Goal: Communication & Community: Ask a question

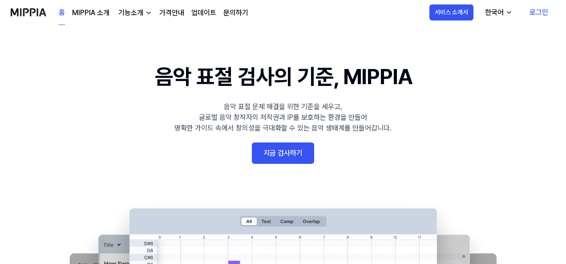
click at [277, 150] on link "지금 검사하기" at bounding box center [283, 152] width 62 height 21
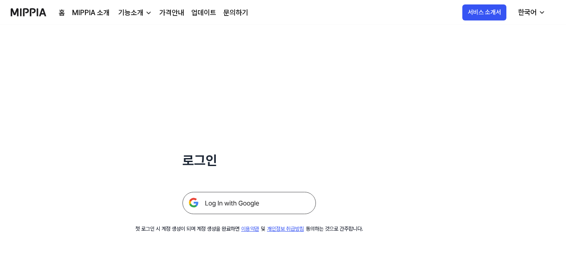
scroll to position [85, 0]
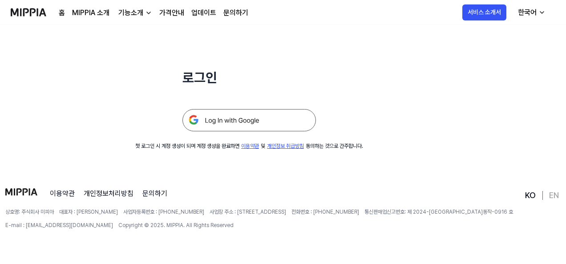
click at [254, 121] on img at bounding box center [248, 120] width 133 height 22
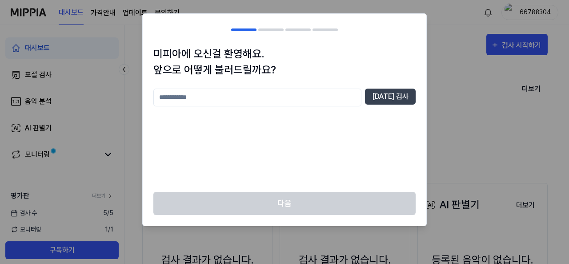
click at [203, 97] on input "text" at bounding box center [257, 98] width 208 height 18
type input "*"
click at [394, 92] on button "[DATE] 검사" at bounding box center [390, 97] width 51 height 16
click at [268, 97] on input "*" at bounding box center [257, 98] width 208 height 18
type input "*****"
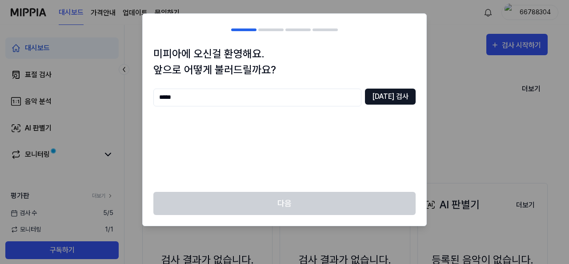
click at [380, 100] on button "[DATE] 검사" at bounding box center [390, 97] width 51 height 16
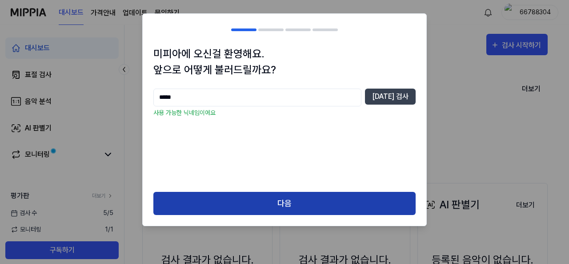
click at [282, 198] on button "다음" at bounding box center [284, 204] width 262 height 24
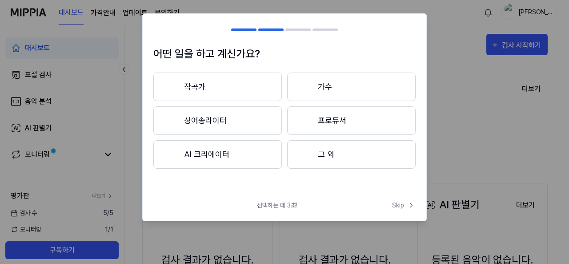
click at [214, 80] on button "작곡가" at bounding box center [217, 87] width 129 height 28
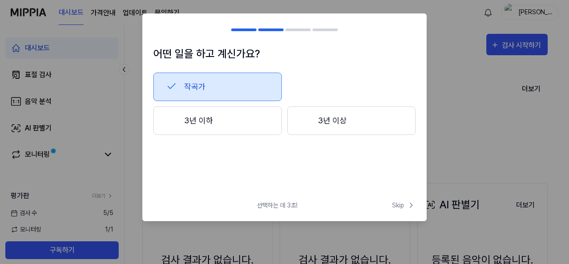
click at [256, 129] on button "3년 이하" at bounding box center [217, 120] width 129 height 28
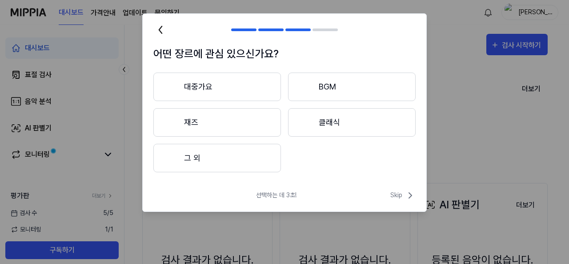
click at [334, 125] on button "클래식" at bounding box center [352, 122] width 128 height 28
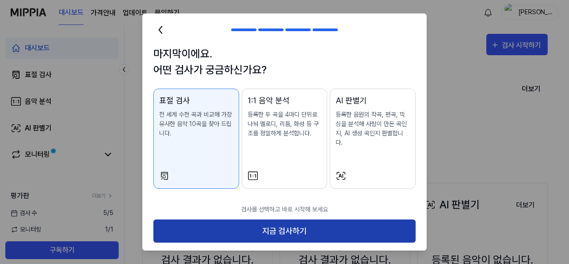
click at [272, 219] on button "지금 검사하기" at bounding box center [284, 231] width 262 height 24
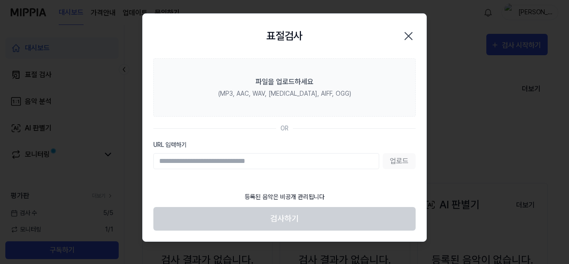
click at [391, 160] on div "업로드" at bounding box center [284, 161] width 262 height 16
click at [301, 160] on input "URL 입력하기" at bounding box center [266, 161] width 226 height 16
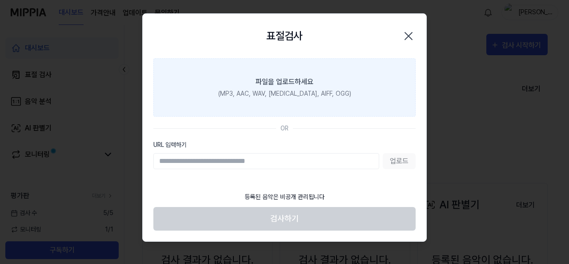
click at [290, 70] on label "파일을 업로드하세요 (MP3, AAC, WAV, [MEDICAL_DATA], AIFF, OGG)" at bounding box center [284, 87] width 262 height 58
click at [0, 0] on input "파일을 업로드하세요 (MP3, AAC, WAV, [MEDICAL_DATA], AIFF, OGG)" at bounding box center [0, 0] width 0 height 0
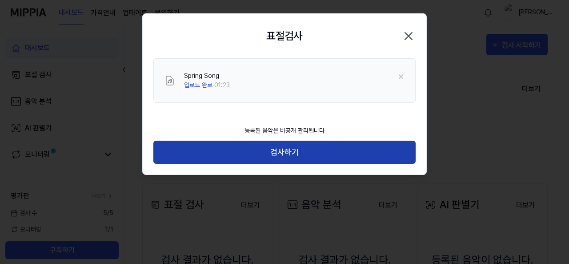
click at [315, 149] on button "검사하기" at bounding box center [284, 153] width 262 height 24
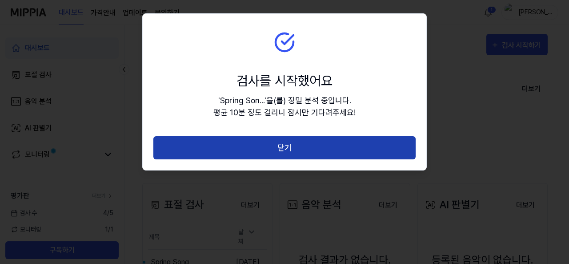
click at [270, 146] on button "닫기" at bounding box center [284, 148] width 262 height 24
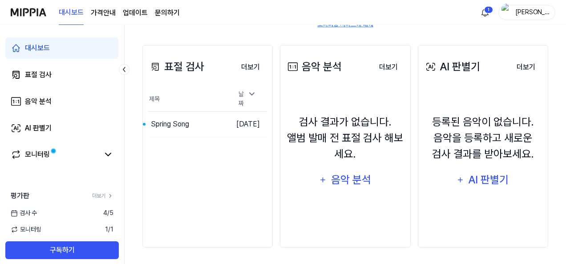
scroll to position [139, 0]
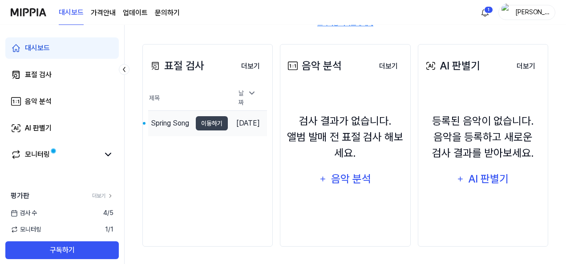
click at [172, 119] on div "Spring Song" at bounding box center [170, 123] width 38 height 11
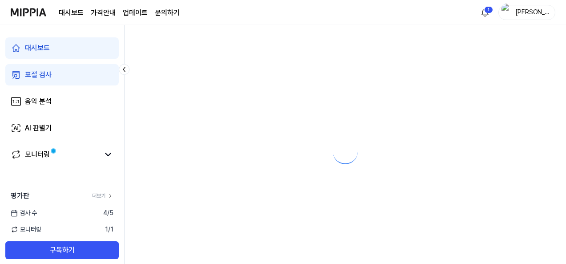
scroll to position [0, 0]
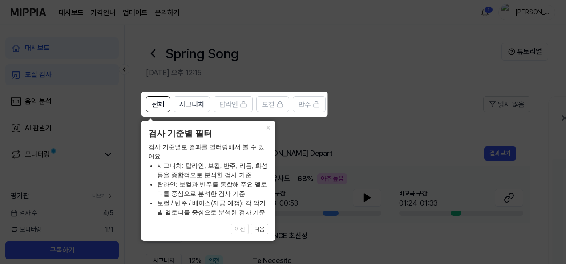
click at [357, 101] on icon at bounding box center [284, 132] width 569 height 264
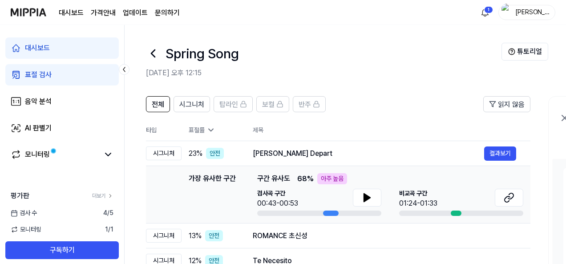
click at [50, 70] on div "표절 검사" at bounding box center [38, 74] width 27 height 11
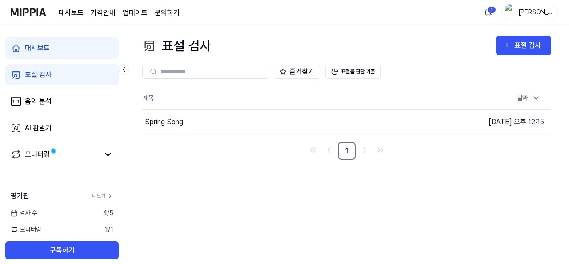
click at [73, 49] on link "대시보드" at bounding box center [61, 47] width 113 height 21
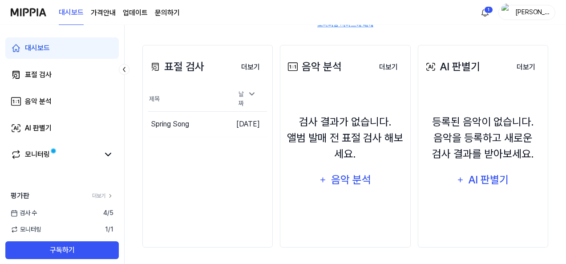
scroll to position [139, 0]
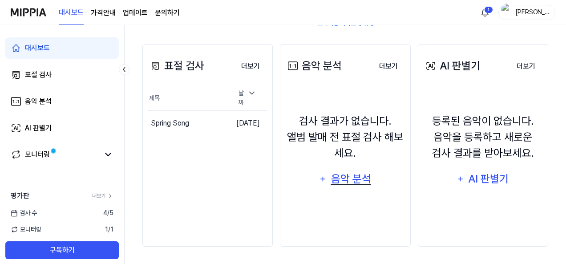
click at [362, 180] on div "음악 분석" at bounding box center [351, 178] width 42 height 17
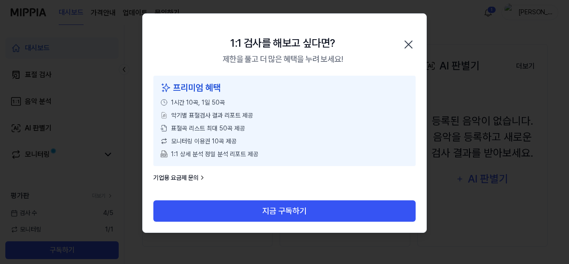
click at [410, 44] on icon "button" at bounding box center [409, 44] width 14 height 14
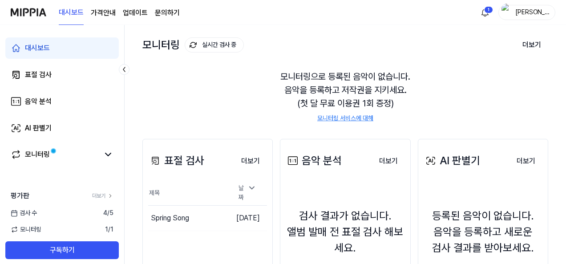
scroll to position [0, 0]
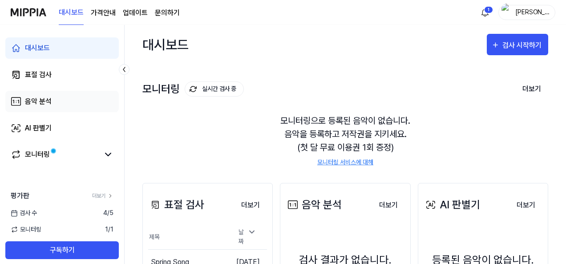
click at [78, 105] on link "음악 분석" at bounding box center [61, 101] width 113 height 21
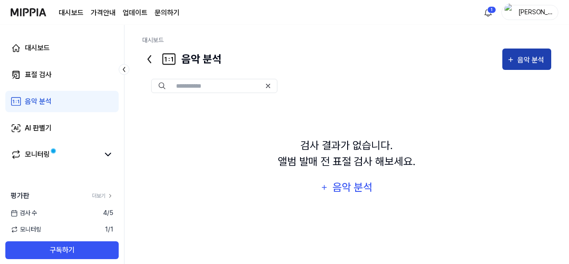
click at [522, 61] on div "음악 분석" at bounding box center [532, 60] width 29 height 12
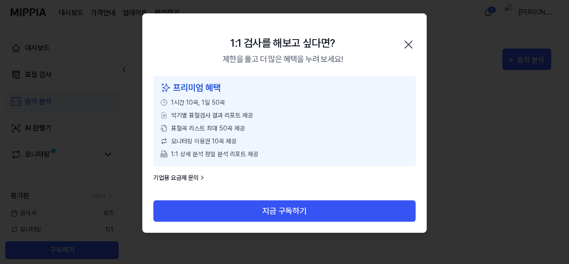
click at [411, 46] on icon "button" at bounding box center [409, 44] width 14 height 14
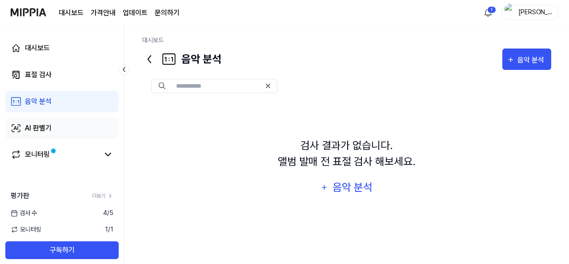
click at [99, 130] on link "AI 판별기" at bounding box center [61, 127] width 113 height 21
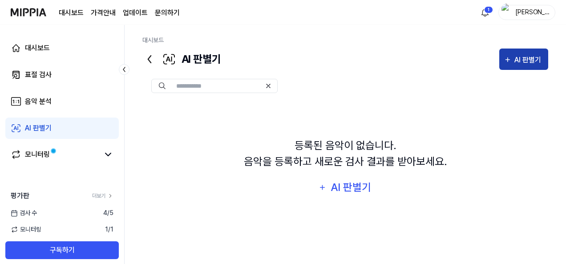
click at [519, 58] on div "AI 판별기" at bounding box center [528, 60] width 29 height 12
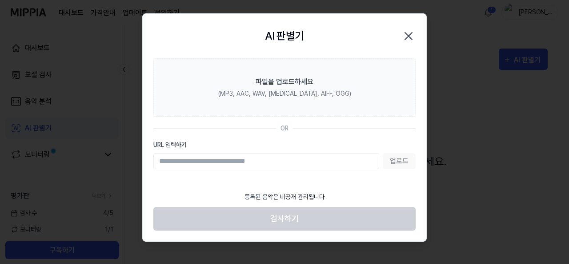
click at [409, 34] on icon "button" at bounding box center [409, 36] width 14 height 14
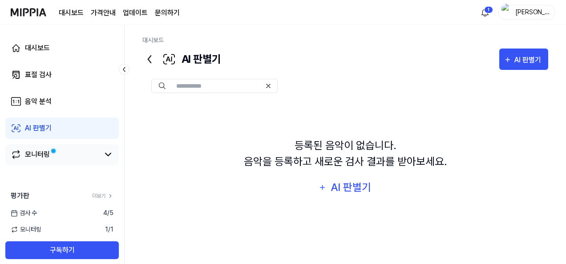
click at [60, 154] on link "모니터링" at bounding box center [55, 154] width 89 height 11
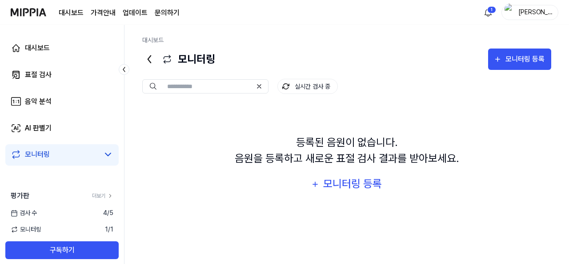
click at [110, 191] on div "평가판 더보기" at bounding box center [62, 195] width 124 height 11
click at [108, 197] on icon at bounding box center [110, 196] width 6 height 6
click at [102, 131] on link "AI 판별기" at bounding box center [61, 127] width 113 height 21
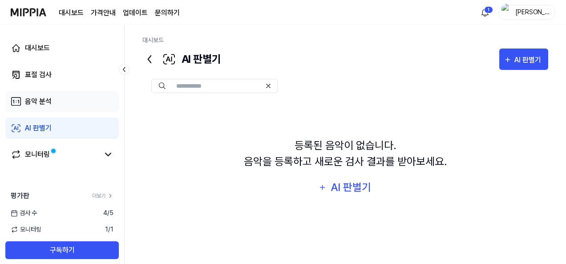
click at [76, 96] on link "음악 분석" at bounding box center [61, 101] width 113 height 21
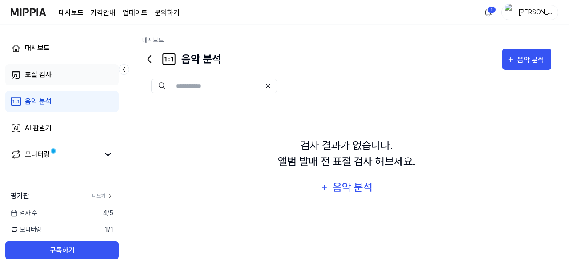
click at [77, 81] on link "표절 검사" at bounding box center [61, 74] width 113 height 21
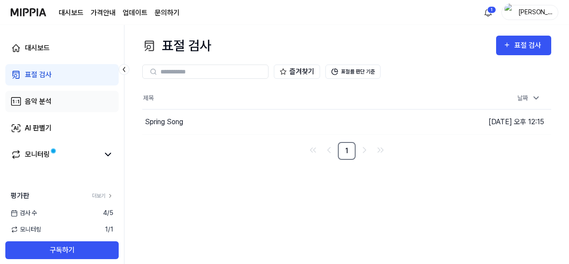
click at [80, 102] on link "음악 분석" at bounding box center [61, 101] width 113 height 21
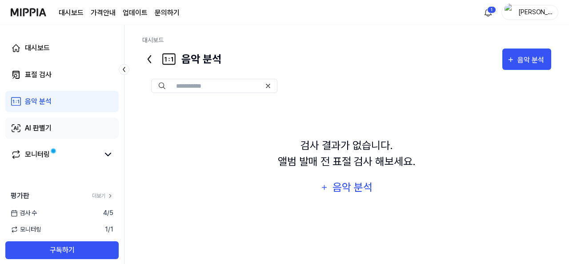
click at [78, 132] on link "AI 판별기" at bounding box center [61, 127] width 113 height 21
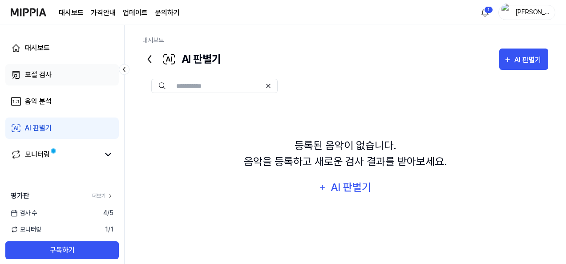
click at [77, 80] on link "표절 검사" at bounding box center [61, 74] width 113 height 21
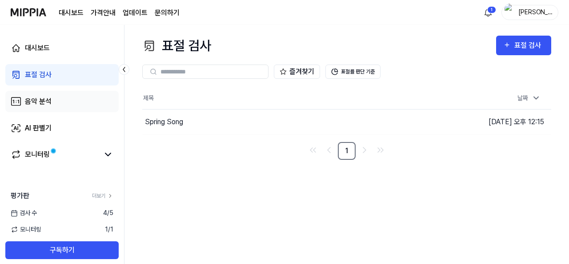
click at [73, 108] on link "음악 분석" at bounding box center [61, 101] width 113 height 21
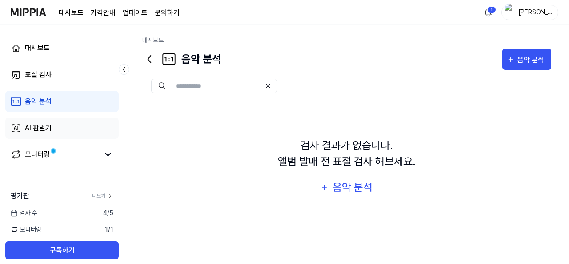
click at [94, 134] on link "AI 판별기" at bounding box center [61, 127] width 113 height 21
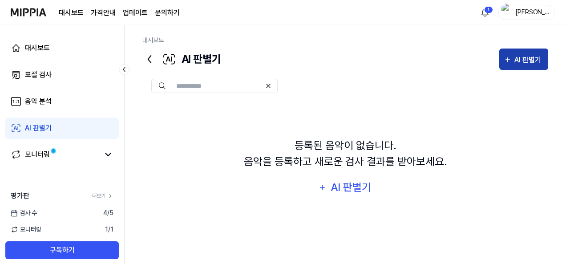
click at [545, 57] on button "AI 판별기" at bounding box center [523, 58] width 49 height 21
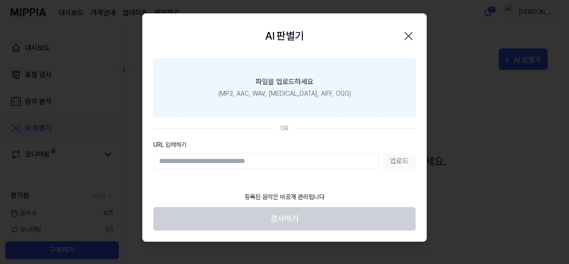
click at [333, 97] on div "(MP3, AAC, WAV, [MEDICAL_DATA], AIFF, OGG)" at bounding box center [284, 93] width 133 height 9
click at [0, 0] on input "파일을 업로드하세요 (MP3, AAC, WAV, [MEDICAL_DATA], AIFF, OGG)" at bounding box center [0, 0] width 0 height 0
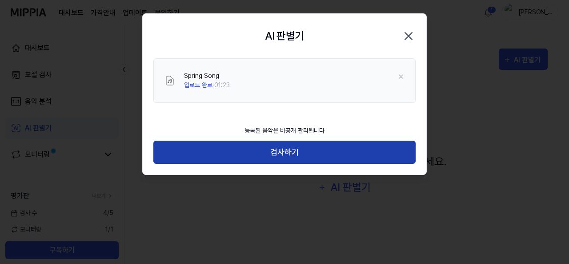
click at [295, 148] on button "검사하기" at bounding box center [284, 153] width 262 height 24
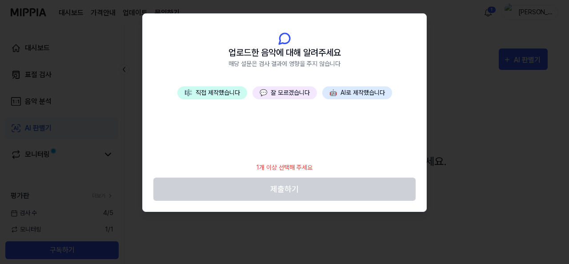
click at [219, 95] on button "🎼 직접 제작했습니다" at bounding box center [213, 92] width 70 height 13
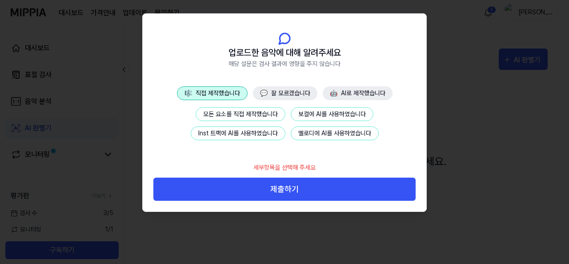
click at [244, 116] on button "모든 요소를 직접 제작했습니다" at bounding box center [241, 114] width 90 height 14
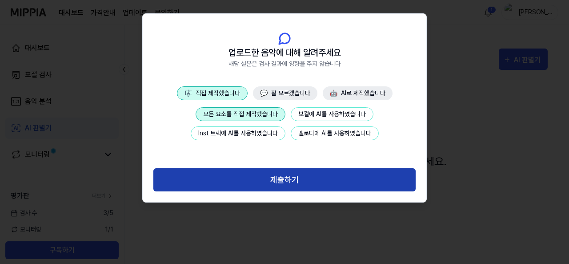
click at [274, 178] on button "제출하기" at bounding box center [284, 180] width 262 height 24
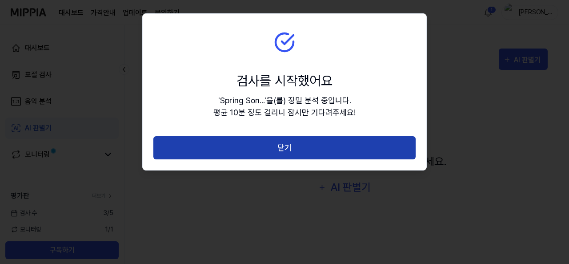
click at [273, 150] on button "닫기" at bounding box center [284, 148] width 262 height 24
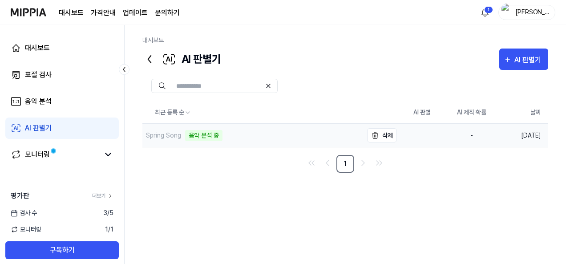
click at [167, 136] on div "Spring Song" at bounding box center [163, 135] width 35 height 9
click at [202, 136] on div "음악 분석 중" at bounding box center [203, 135] width 37 height 11
click at [74, 80] on link "표절 검사" at bounding box center [61, 74] width 113 height 21
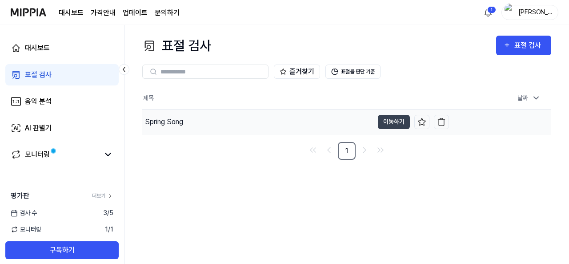
click at [195, 125] on div "Spring Song" at bounding box center [257, 121] width 231 height 25
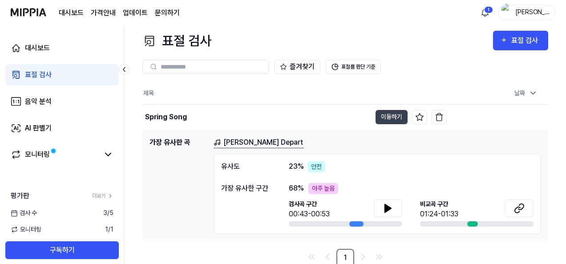
scroll to position [6, 0]
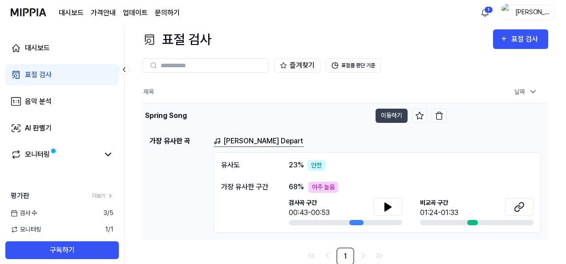
click at [171, 113] on div "Spring Song" at bounding box center [166, 115] width 42 height 11
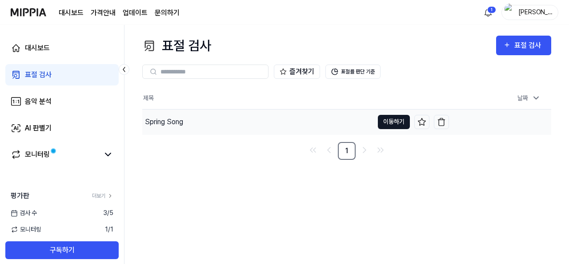
click at [398, 121] on button "이동하기" at bounding box center [394, 122] width 32 height 14
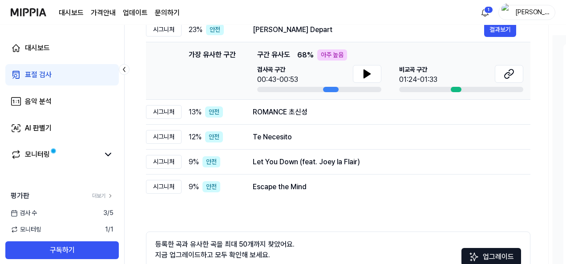
scroll to position [133, 0]
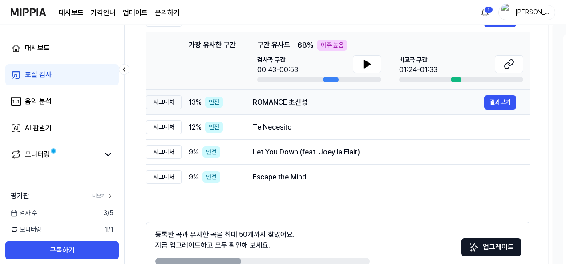
click at [397, 104] on div "ROMANCE 초신성" at bounding box center [368, 102] width 231 height 11
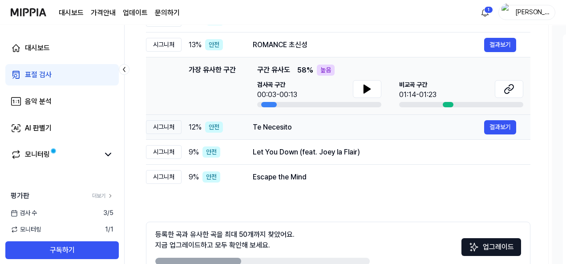
click at [399, 124] on div "Te Necesito" at bounding box center [368, 127] width 231 height 11
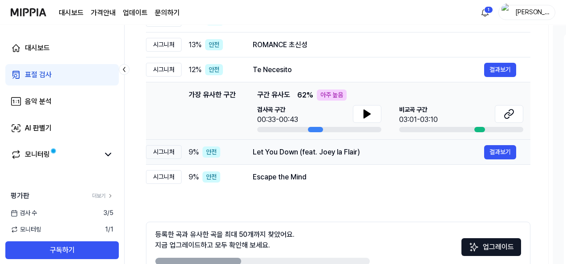
click at [397, 156] on div "Let You Down (feat. Joey la Flair)" at bounding box center [368, 152] width 231 height 11
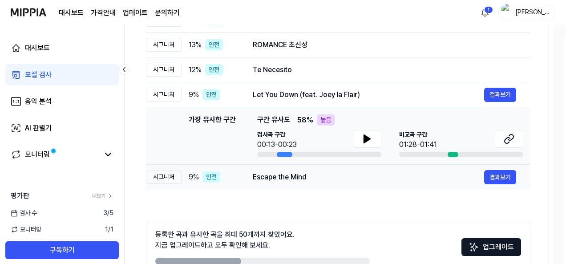
click at [387, 174] on div "Escape the Mind" at bounding box center [368, 177] width 231 height 11
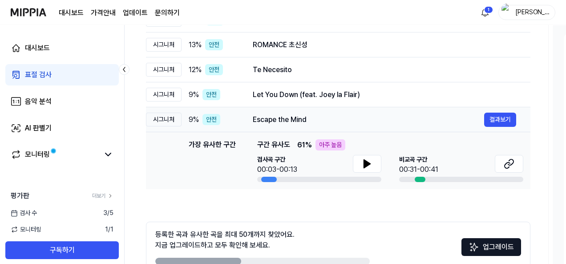
click at [374, 117] on div "Escape the Mind" at bounding box center [368, 119] width 231 height 11
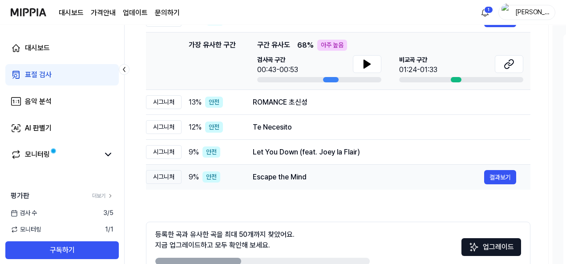
click at [323, 166] on td "Escape the Mind 결과보기" at bounding box center [384, 177] width 292 height 25
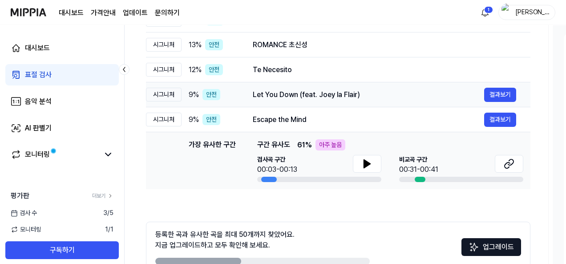
click at [345, 101] on div "Let You Down (feat. [PERSON_NAME] la Flair) 결과보기" at bounding box center [384, 95] width 263 height 14
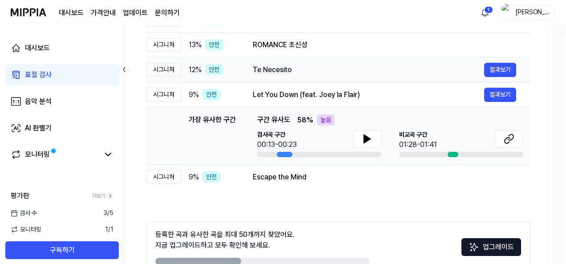
click at [353, 65] on div "Te Necesito" at bounding box center [368, 70] width 231 height 11
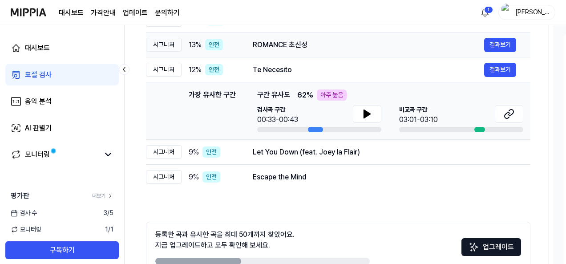
click at [356, 48] on div "ROMANCE 초신성" at bounding box center [368, 45] width 231 height 11
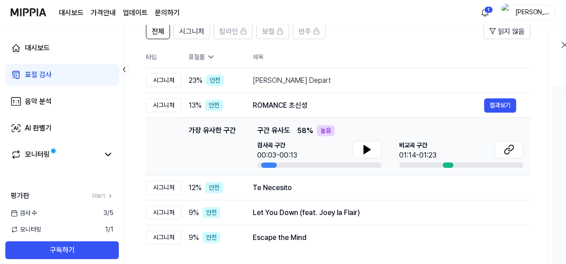
scroll to position [44, 0]
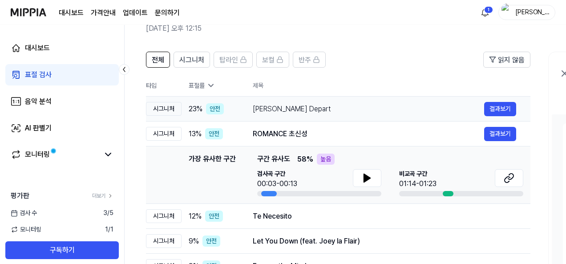
click at [321, 112] on div "[PERSON_NAME] Depart" at bounding box center [368, 109] width 231 height 11
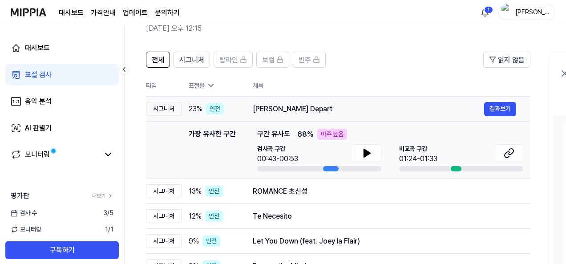
click at [358, 110] on div "[PERSON_NAME] Depart" at bounding box center [368, 109] width 231 height 11
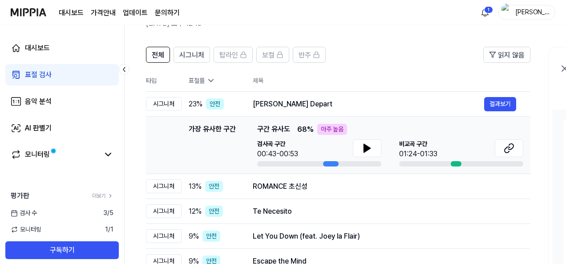
scroll to position [0, 0]
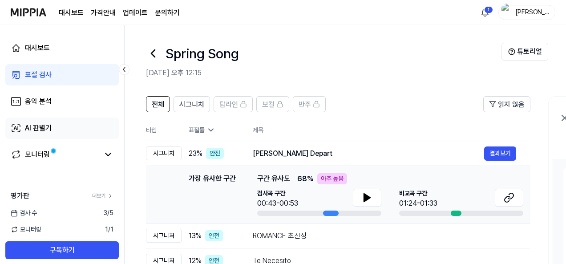
click at [60, 128] on link "AI 판별기" at bounding box center [61, 127] width 113 height 21
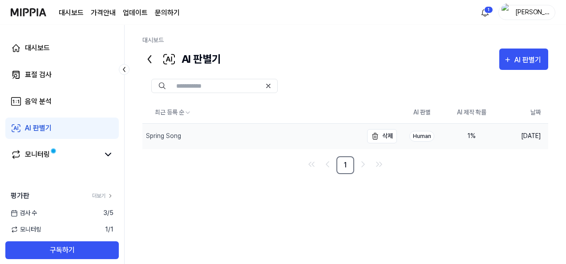
click at [165, 134] on div "Spring Song" at bounding box center [163, 135] width 35 height 9
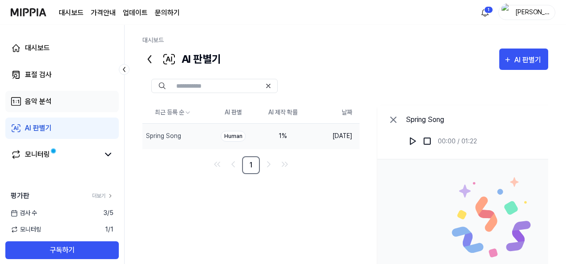
click at [51, 104] on div "음악 분석" at bounding box center [38, 101] width 27 height 11
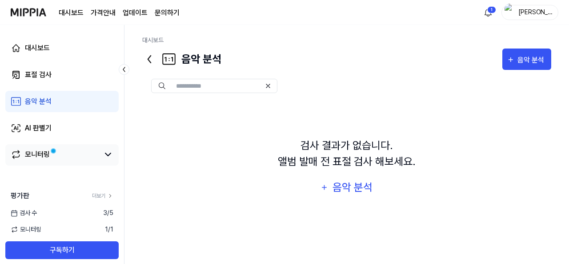
click at [43, 152] on div "모니터링" at bounding box center [37, 154] width 25 height 11
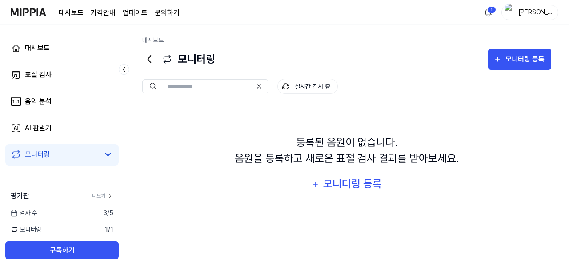
click at [42, 62] on div "대시보드 표절 검사 음악 분석 AI 판별기 모니터링" at bounding box center [62, 101] width 124 height 153
click at [42, 72] on div "표절 검사" at bounding box center [38, 74] width 27 height 11
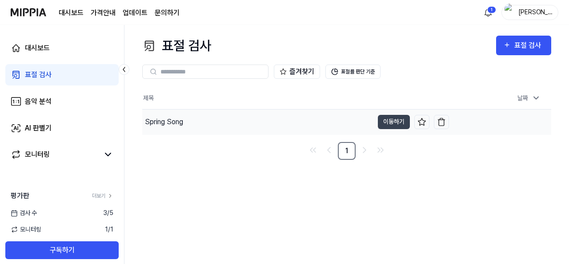
click at [174, 120] on div "Spring Song" at bounding box center [164, 122] width 38 height 11
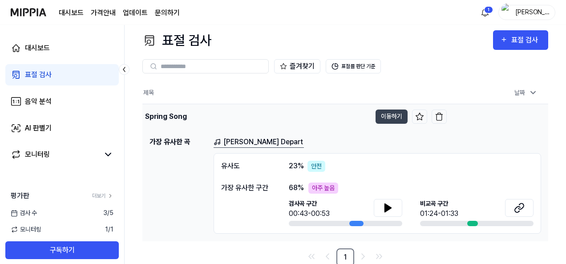
scroll to position [6, 0]
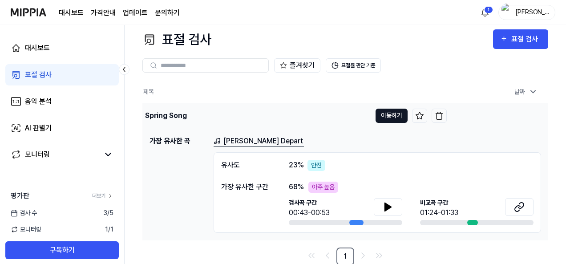
click at [397, 109] on button "이동하기" at bounding box center [391, 116] width 32 height 14
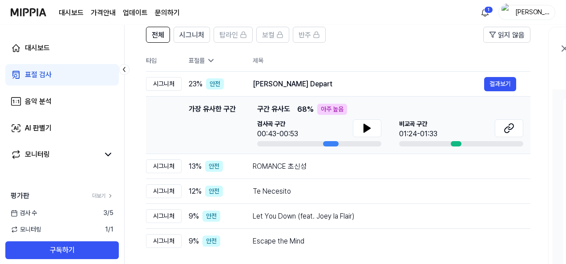
scroll to position [89, 0]
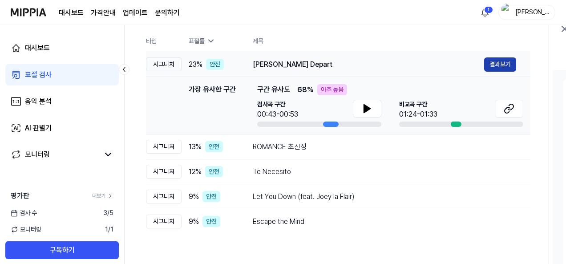
click at [501, 62] on button "결과보기" at bounding box center [500, 64] width 32 height 14
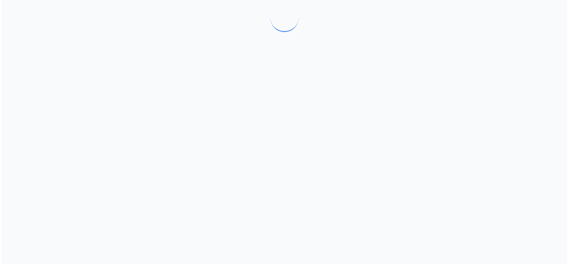
scroll to position [0, 0]
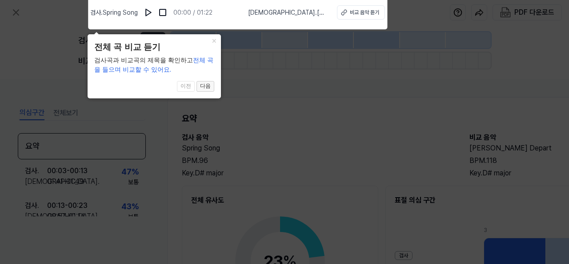
click at [202, 88] on button "다음" at bounding box center [206, 86] width 18 height 11
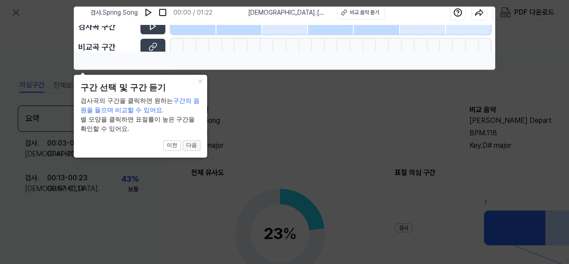
click at [196, 149] on button "다음" at bounding box center [192, 145] width 18 height 11
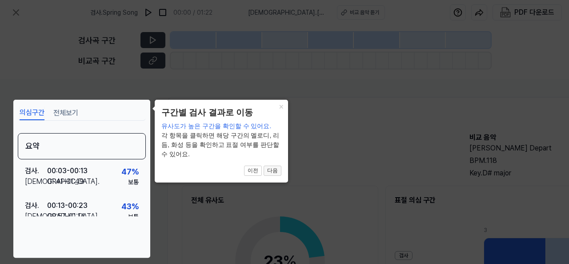
click at [270, 169] on button "다음" at bounding box center [273, 170] width 18 height 11
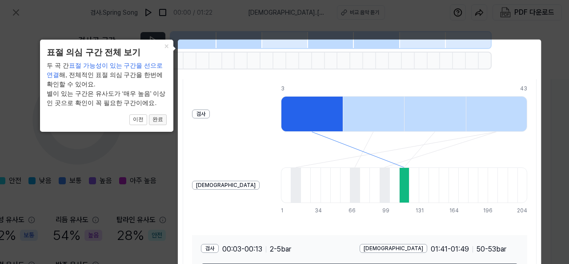
click at [161, 120] on button "완료" at bounding box center [158, 119] width 18 height 11
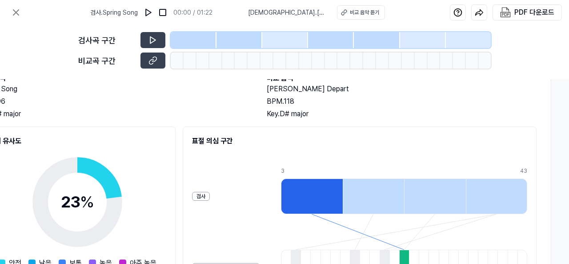
scroll to position [0, 203]
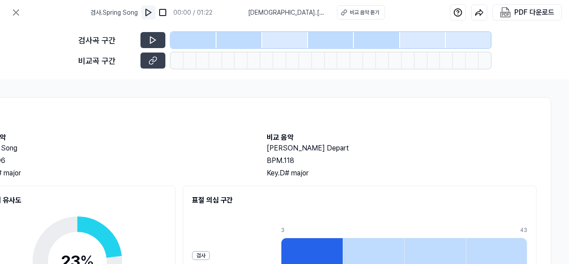
click at [151, 15] on img at bounding box center [148, 12] width 9 height 9
click at [527, 71] on div "검사곡 구간 [GEOGRAPHIC_DATA] 구간" at bounding box center [284, 52] width 569 height 54
click at [149, 10] on img at bounding box center [148, 12] width 9 height 9
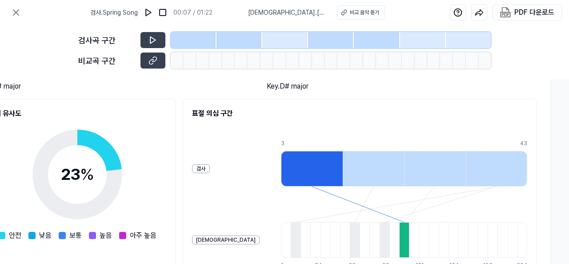
scroll to position [44, 203]
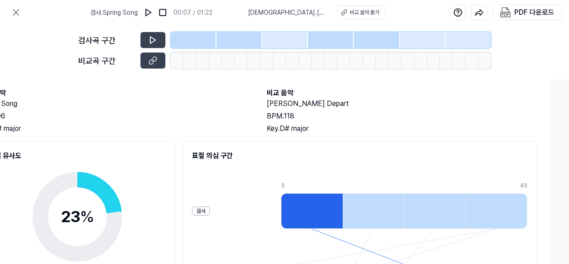
click at [226, 160] on h2 "표절 의심 구간" at bounding box center [359, 155] width 335 height 11
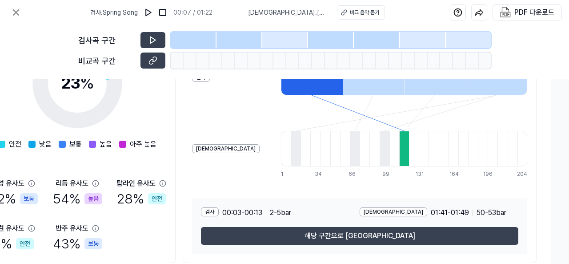
click at [198, 148] on div "[DEMOGRAPHIC_DATA]" at bounding box center [226, 148] width 68 height 9
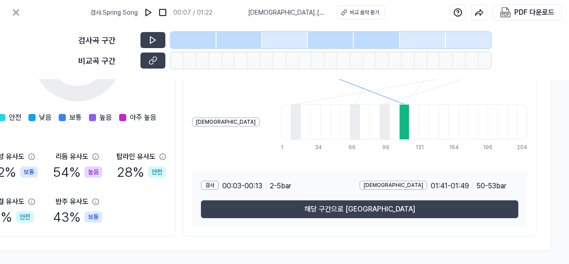
scroll to position [212, 203]
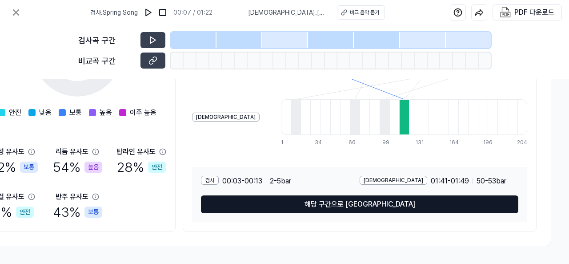
click at [266, 196] on button "해당 구간으로 [GEOGRAPHIC_DATA]" at bounding box center [360, 204] width 318 height 18
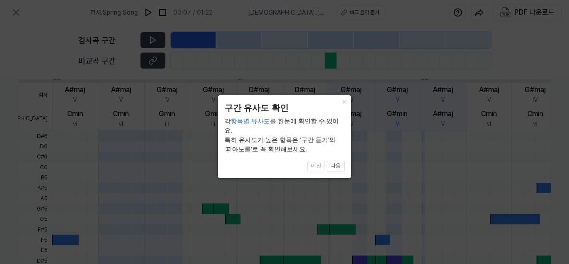
scroll to position [349, 153]
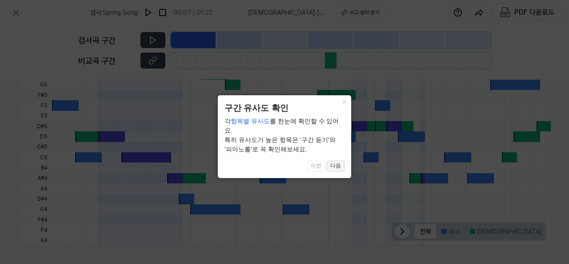
click at [338, 161] on button "다음" at bounding box center [336, 166] width 18 height 11
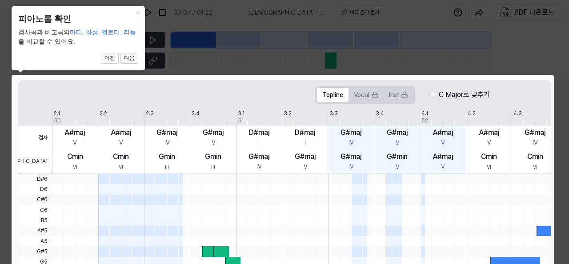
click at [126, 61] on button "다음" at bounding box center [130, 58] width 18 height 11
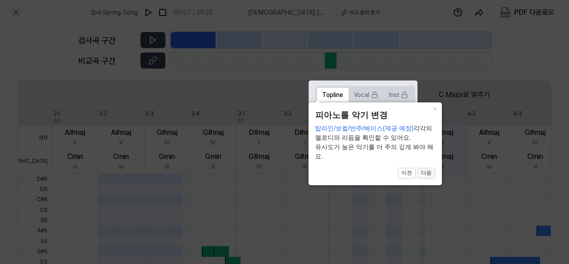
click at [431, 174] on button "다음" at bounding box center [427, 173] width 18 height 11
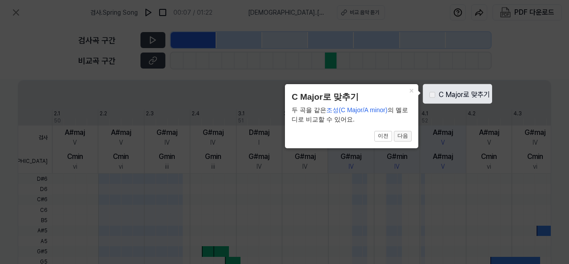
click at [406, 138] on button "다음" at bounding box center [403, 136] width 18 height 11
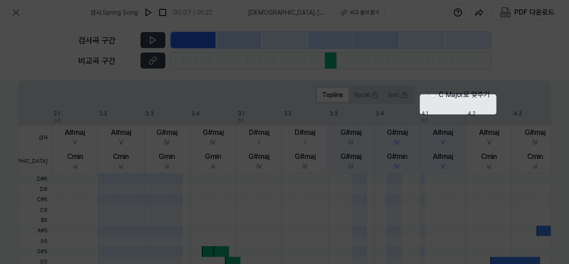
scroll to position [349, 153]
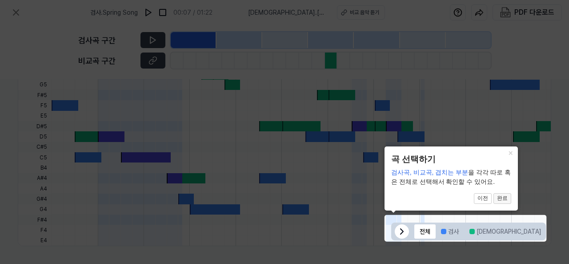
click at [504, 199] on button "완료" at bounding box center [503, 198] width 18 height 11
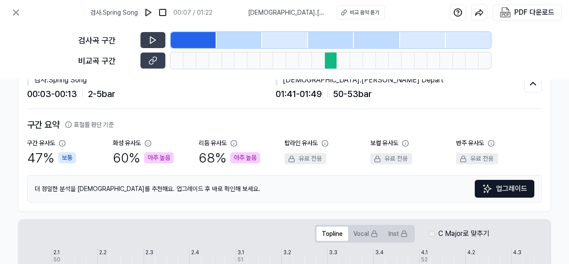
scroll to position [0, 153]
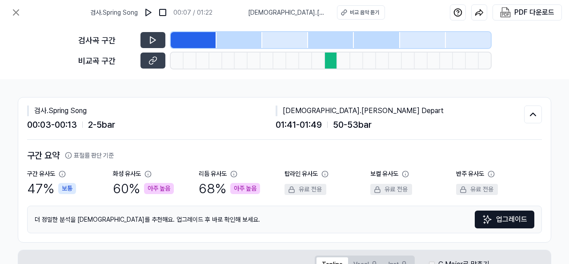
click at [326, 61] on div at bounding box center [331, 60] width 13 height 16
click at [327, 59] on div at bounding box center [331, 60] width 13 height 16
click at [331, 58] on div at bounding box center [331, 60] width 13 height 16
click at [331, 40] on div at bounding box center [331, 40] width 46 height 16
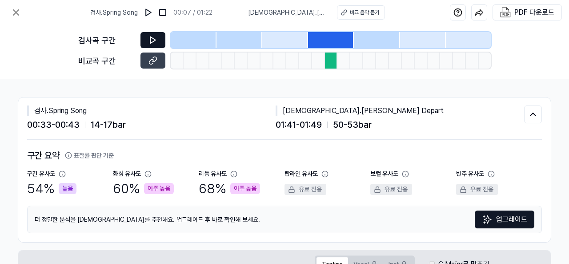
click at [146, 40] on button at bounding box center [153, 40] width 25 height 16
click at [332, 60] on div at bounding box center [331, 60] width 13 height 16
click at [265, 11] on span "[DEMOGRAPHIC_DATA] . Ueni Ikitakunai Depart" at bounding box center [287, 12] width 78 height 9
click at [106, 56] on div "비교곡 구간" at bounding box center [106, 61] width 57 height 12
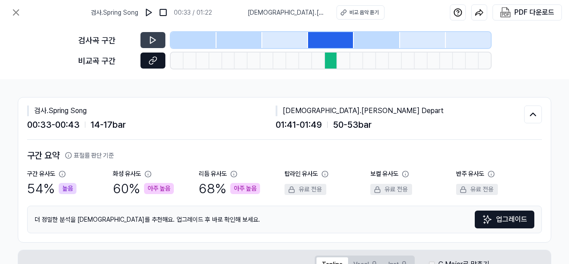
click at [143, 64] on button at bounding box center [153, 60] width 25 height 16
click at [335, 33] on div at bounding box center [331, 40] width 46 height 16
click at [335, 32] on div at bounding box center [331, 40] width 46 height 16
click at [333, 40] on div at bounding box center [331, 40] width 46 height 16
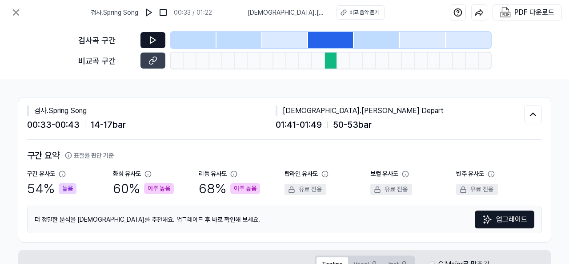
click at [159, 34] on button at bounding box center [153, 40] width 25 height 16
click at [157, 35] on button at bounding box center [153, 40] width 25 height 16
click at [327, 56] on div at bounding box center [331, 60] width 13 height 16
click at [327, 57] on div at bounding box center [331, 60] width 13 height 16
click at [344, 14] on icon at bounding box center [344, 12] width 6 height 6
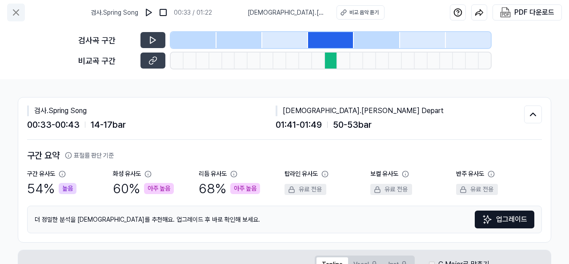
click at [14, 8] on icon at bounding box center [16, 12] width 11 height 11
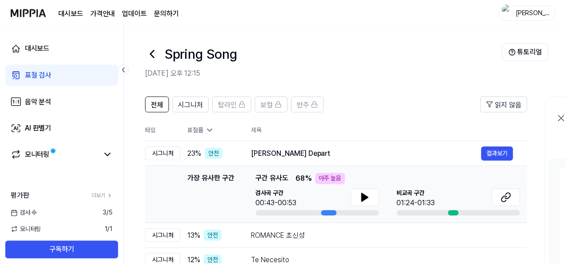
scroll to position [89, 0]
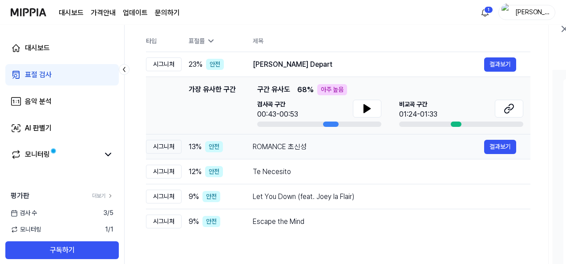
click at [483, 145] on div "ROMANCE 초신성" at bounding box center [368, 146] width 231 height 11
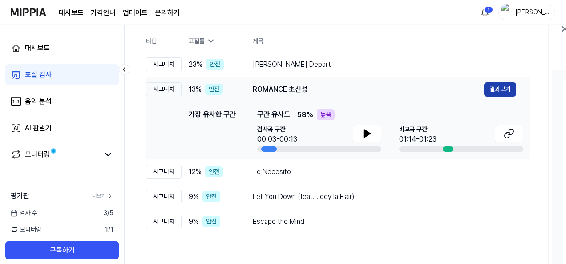
click at [512, 88] on button "결과보기" at bounding box center [500, 89] width 32 height 14
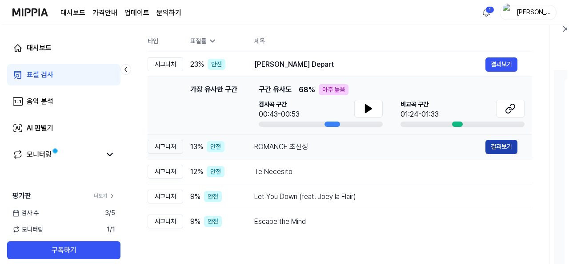
scroll to position [0, 0]
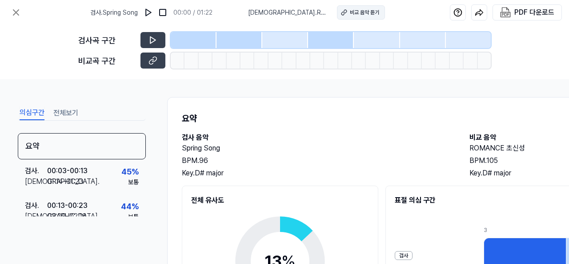
click at [363, 15] on div "비교 음악 듣기" at bounding box center [364, 12] width 29 height 8
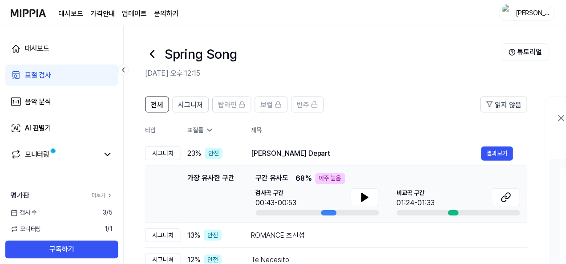
scroll to position [89, 0]
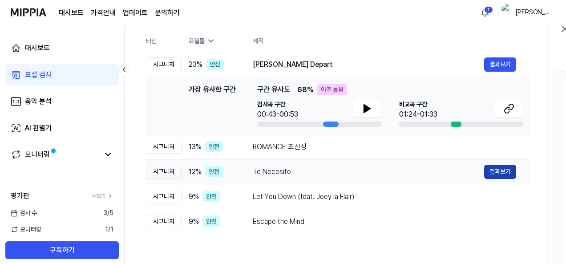
click at [492, 174] on button "결과보기" at bounding box center [500, 172] width 32 height 14
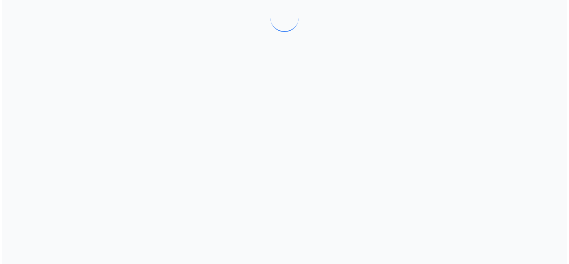
scroll to position [0, 0]
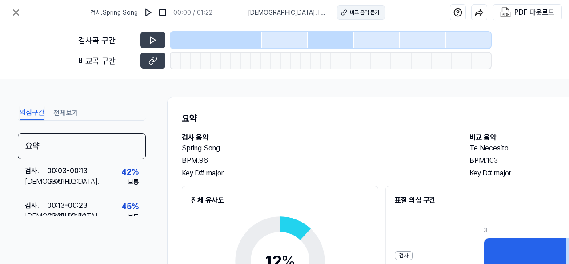
click at [338, 8] on button "비교 음악 듣기" at bounding box center [361, 12] width 48 height 14
click at [18, 9] on icon at bounding box center [16, 12] width 11 height 11
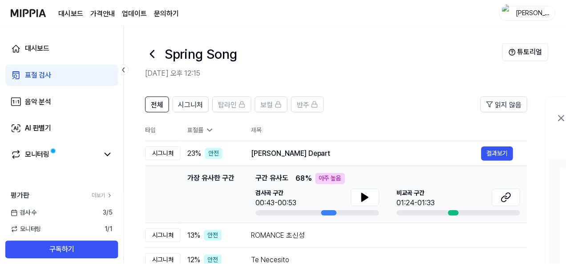
scroll to position [89, 0]
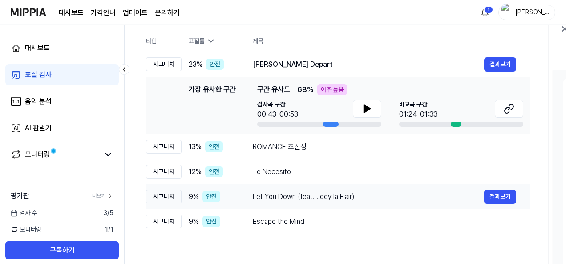
click at [300, 198] on div "Let You Down (feat. Joey la Flair)" at bounding box center [368, 196] width 231 height 11
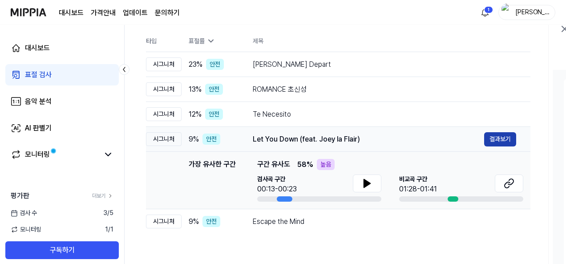
click at [499, 133] on button "결과보기" at bounding box center [500, 139] width 32 height 14
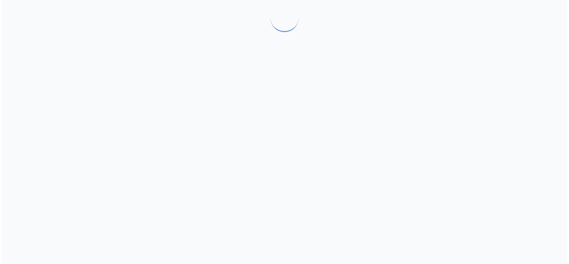
scroll to position [0, 0]
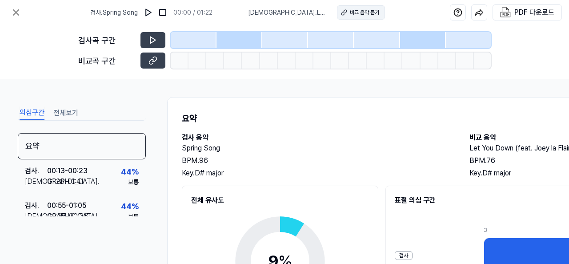
click at [381, 12] on button "비교 음악 듣기" at bounding box center [361, 12] width 48 height 14
click at [17, 11] on icon at bounding box center [15, 12] width 5 height 5
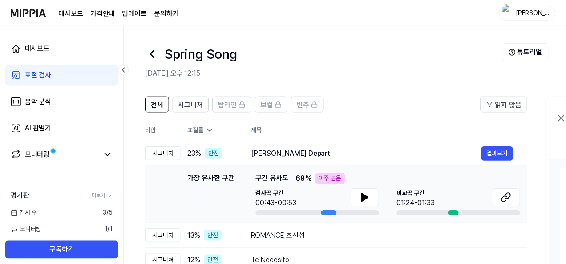
scroll to position [89, 0]
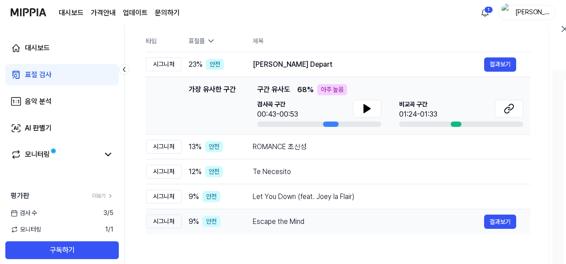
click at [294, 221] on div "Escape the Mind" at bounding box center [368, 221] width 231 height 11
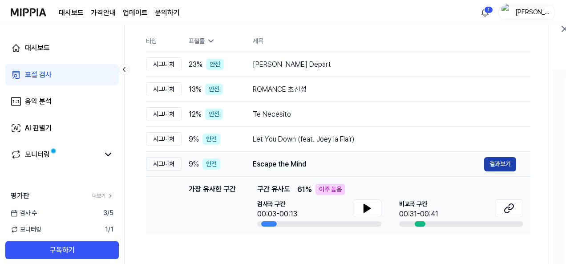
click at [506, 166] on button "결과보기" at bounding box center [500, 164] width 32 height 14
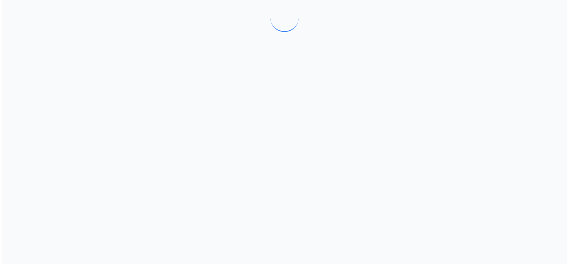
scroll to position [0, 0]
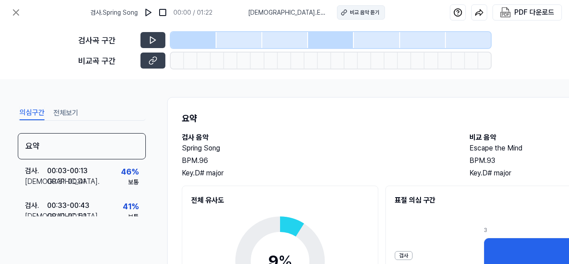
click at [351, 7] on button "비교 음악 듣기" at bounding box center [361, 12] width 48 height 14
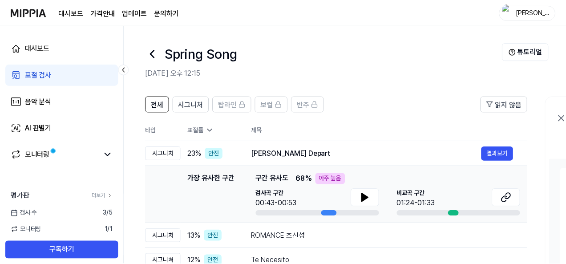
scroll to position [89, 0]
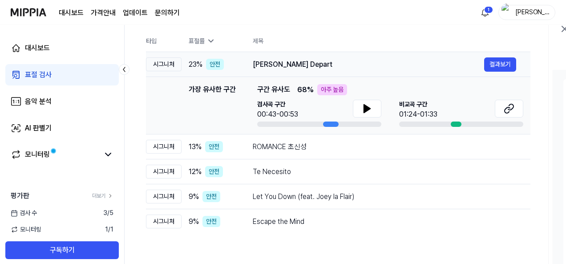
click at [295, 63] on div "[PERSON_NAME] Depart" at bounding box center [368, 64] width 231 height 11
click at [509, 63] on button "결과보기" at bounding box center [500, 64] width 32 height 14
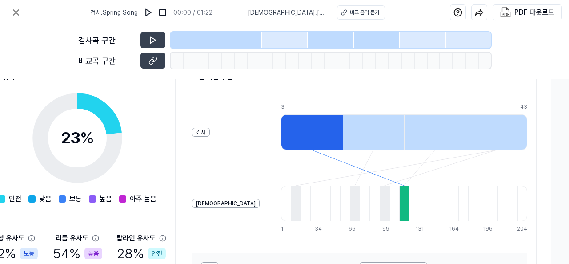
scroll to position [212, 206]
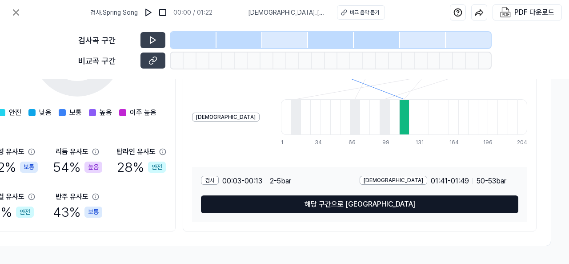
click at [382, 206] on button "해당 구간으로 [GEOGRAPHIC_DATA]" at bounding box center [360, 204] width 318 height 18
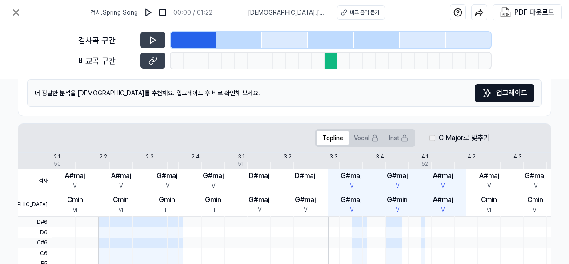
scroll to position [0, 153]
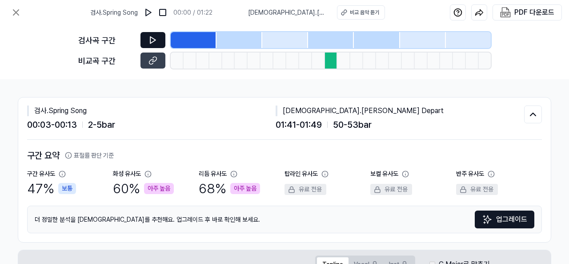
click at [148, 38] on button at bounding box center [153, 40] width 25 height 16
click at [157, 44] on icon at bounding box center [153, 40] width 9 height 9
click at [332, 65] on div at bounding box center [331, 60] width 13 height 16
click at [331, 65] on div at bounding box center [331, 60] width 13 height 16
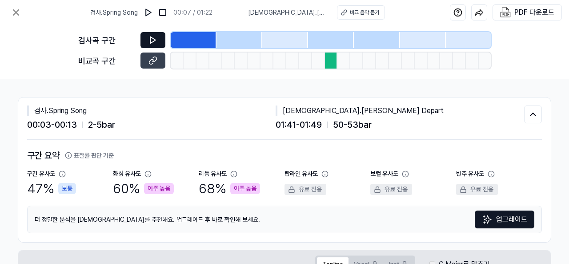
click at [331, 65] on div at bounding box center [331, 60] width 13 height 16
click at [359, 77] on div "검사곡 구간 [GEOGRAPHIC_DATA] 구간" at bounding box center [284, 52] width 413 height 54
click at [22, 14] on button at bounding box center [16, 13] width 18 height 18
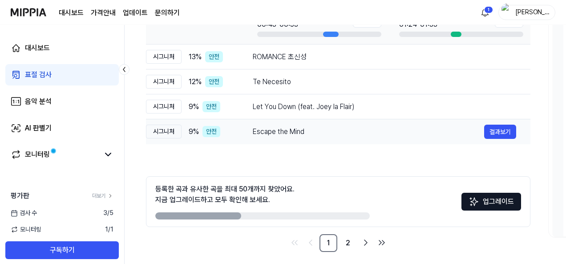
scroll to position [184, 0]
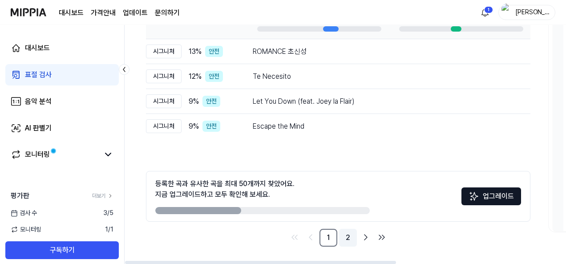
click at [349, 242] on link "2" at bounding box center [348, 238] width 18 height 18
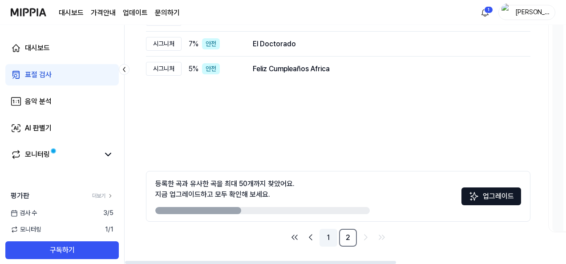
click at [331, 237] on link "1" at bounding box center [328, 238] width 18 height 18
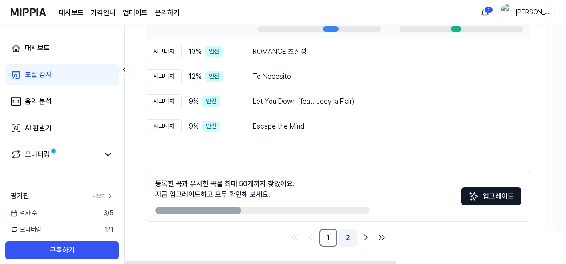
click at [347, 238] on link "2" at bounding box center [348, 238] width 18 height 18
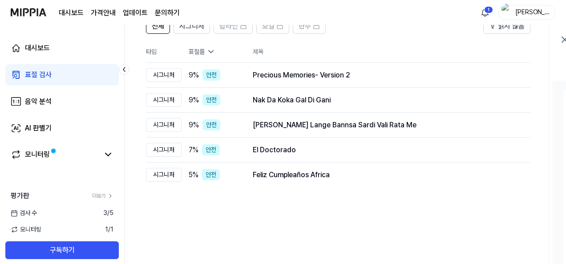
scroll to position [44, 0]
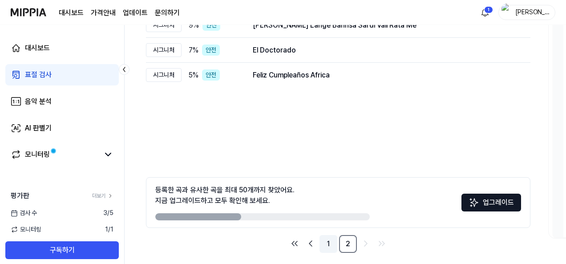
click at [329, 242] on link "1" at bounding box center [328, 244] width 18 height 18
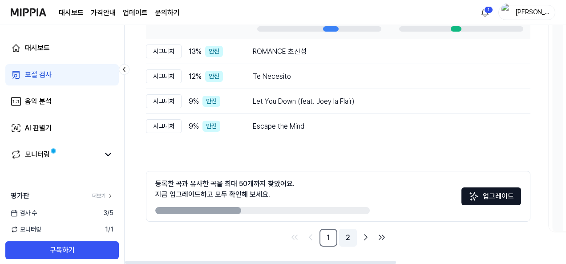
click at [351, 241] on link "2" at bounding box center [348, 238] width 18 height 18
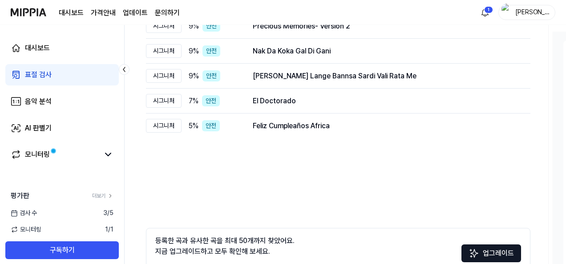
scroll to position [38, 0]
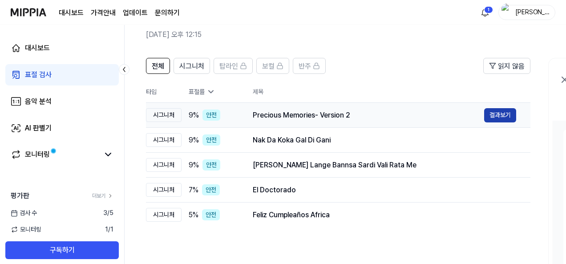
click at [503, 117] on button "결과보기" at bounding box center [500, 115] width 32 height 14
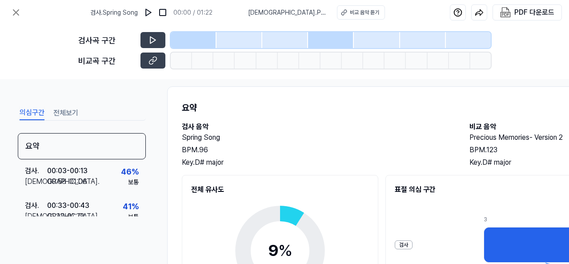
scroll to position [0, 0]
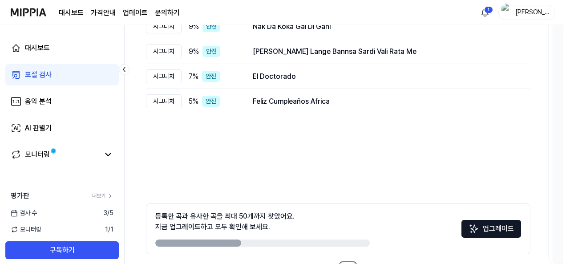
scroll to position [184, 0]
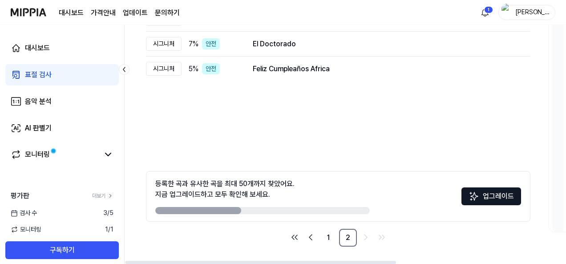
click at [484, 195] on button "업그레이드" at bounding box center [491, 196] width 60 height 18
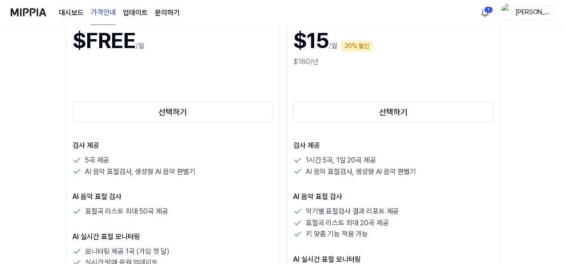
scroll to position [89, 0]
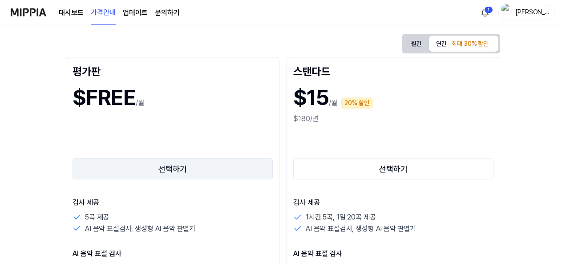
click at [162, 165] on button "선택하기" at bounding box center [173, 168] width 200 height 21
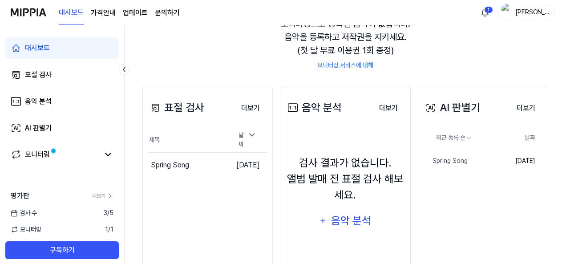
scroll to position [0, 0]
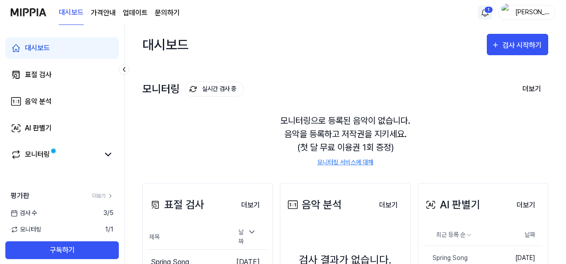
click at [486, 12] on html "대시보드 가격안내 업데이트 문의하기 1 K Kim 대시보드 표절 검사 음악 분석 AI 판별기 모니터링 평가판 더보기 검사 [DATE] 모니터링…" at bounding box center [283, 132] width 566 height 264
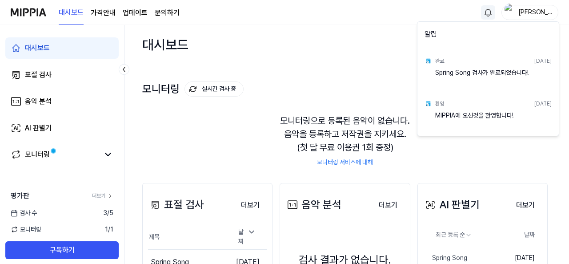
click at [456, 11] on html "대시보드 가격안내 업데이트 문의하기 K Kim 대시보드 표절 검사 음악 분석 AI 판별기 모니터링 평가판 더보기 검사 [DATE] 모니터링 1…" at bounding box center [284, 132] width 569 height 264
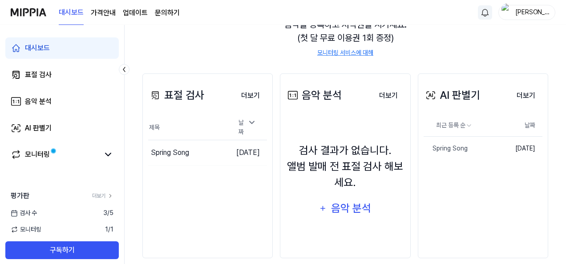
scroll to position [121, 0]
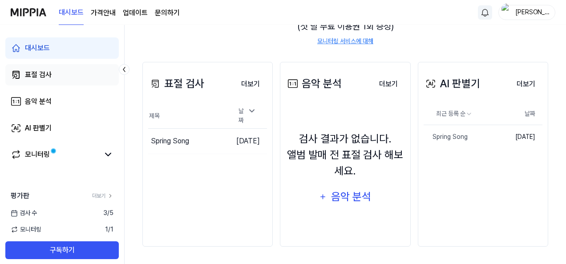
click at [58, 70] on link "표절 검사" at bounding box center [61, 74] width 113 height 21
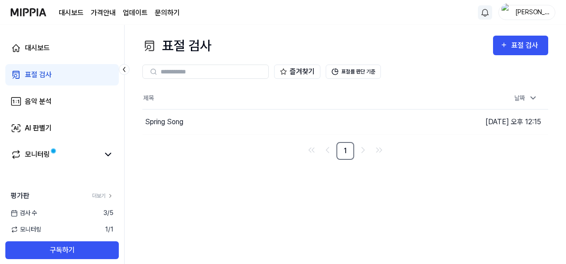
scroll to position [0, 0]
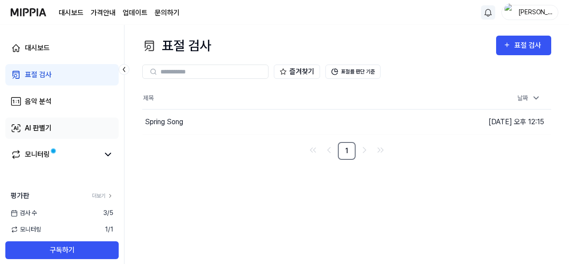
click at [55, 137] on link "AI 판별기" at bounding box center [61, 127] width 113 height 21
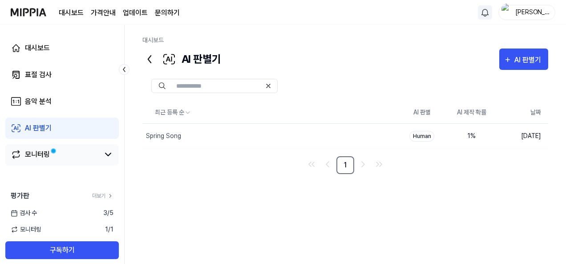
click at [51, 151] on span at bounding box center [53, 151] width 6 height 6
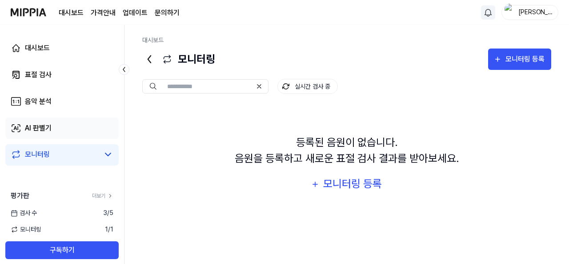
click at [63, 126] on link "AI 판별기" at bounding box center [61, 127] width 113 height 21
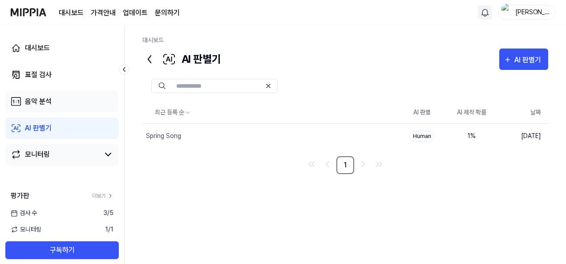
click at [73, 103] on link "음악 분석" at bounding box center [61, 101] width 113 height 21
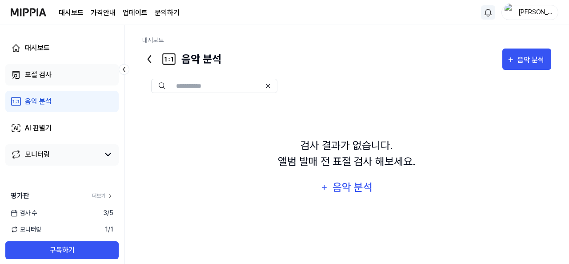
click at [78, 82] on link "표절 검사" at bounding box center [61, 74] width 113 height 21
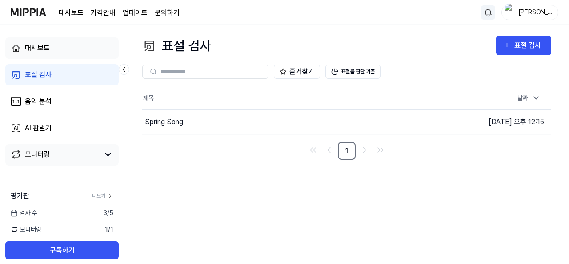
click at [84, 51] on link "대시보드" at bounding box center [61, 47] width 113 height 21
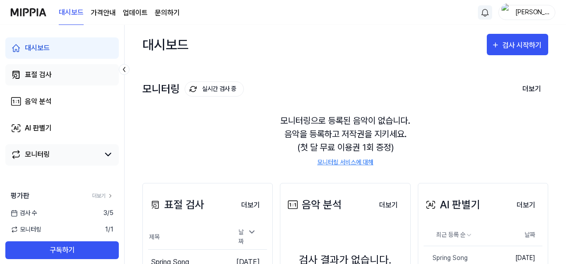
click at [80, 77] on link "표절 검사" at bounding box center [61, 74] width 113 height 21
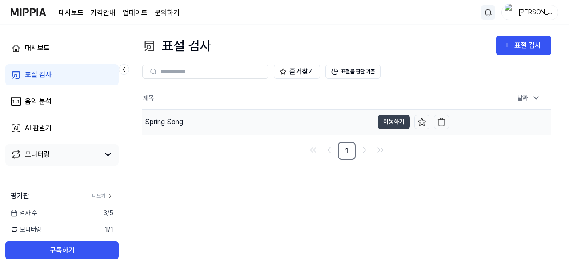
click at [177, 127] on div "Spring Song" at bounding box center [257, 121] width 231 height 25
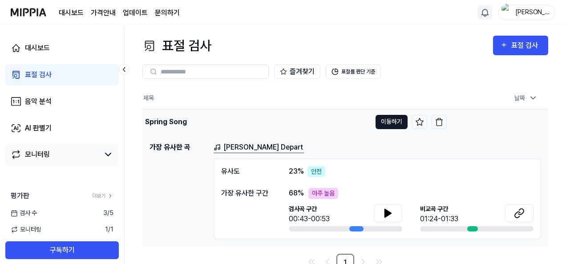
click at [391, 119] on button "이동하기" at bounding box center [391, 122] width 32 height 14
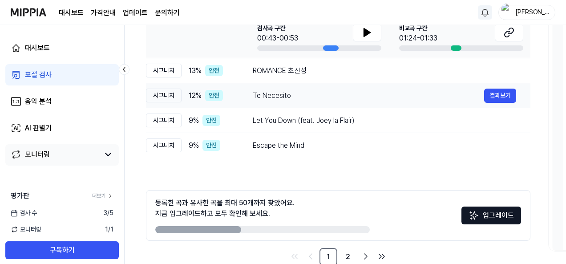
scroll to position [184, 0]
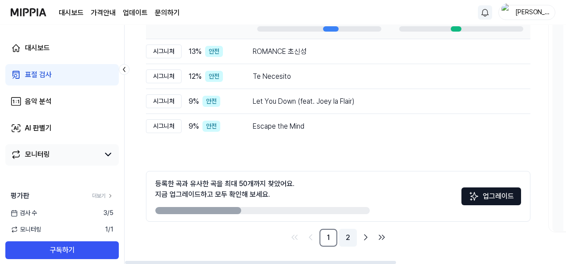
click at [345, 246] on link "2" at bounding box center [348, 238] width 18 height 18
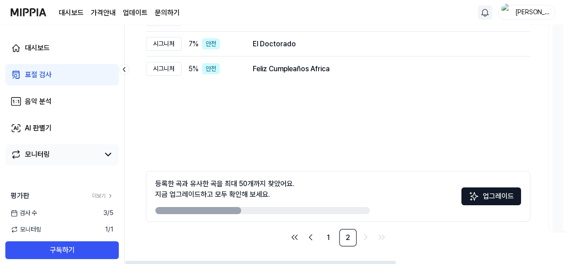
click at [496, 194] on button "업그레이드" at bounding box center [491, 196] width 60 height 18
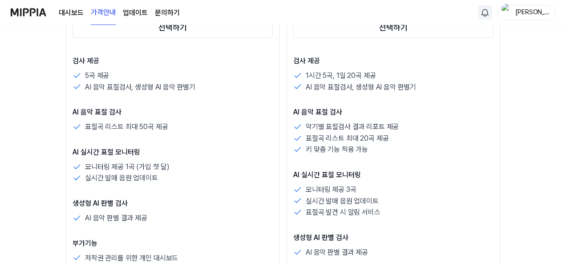
scroll to position [222, 0]
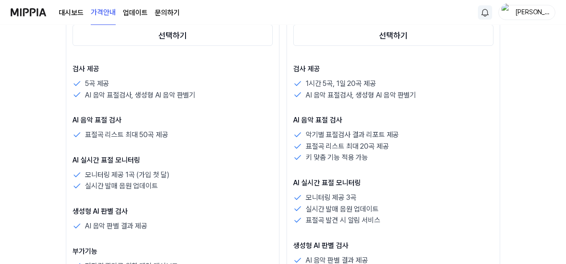
click at [178, 145] on div "검사 제공 5곡 제공 AI 음악 표절검사, 생성형 AI 음악 판별기 AI 음악 표절 검사 표절곡 리스트 최대 50곡 제공 AI 실시간 표절 모…" at bounding box center [173, 168] width 200 height 208
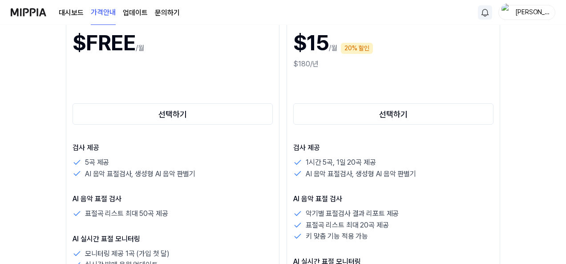
scroll to position [89, 0]
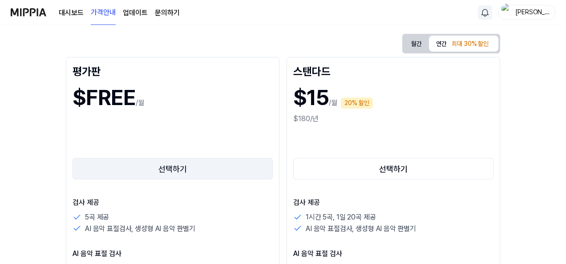
click at [168, 161] on button "선택하기" at bounding box center [173, 168] width 200 height 21
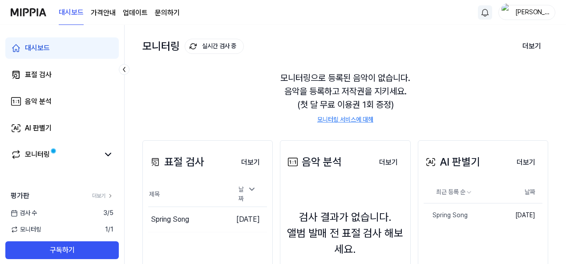
scroll to position [121, 0]
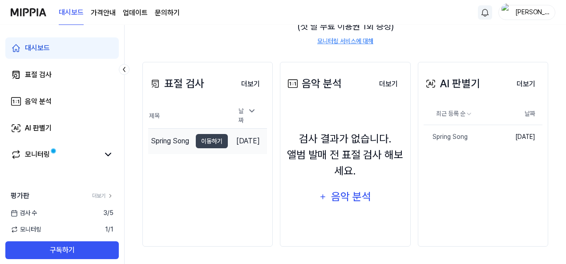
click at [175, 140] on div "Spring Song" at bounding box center [170, 141] width 38 height 11
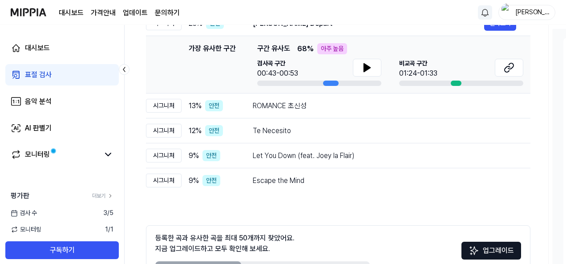
scroll to position [184, 0]
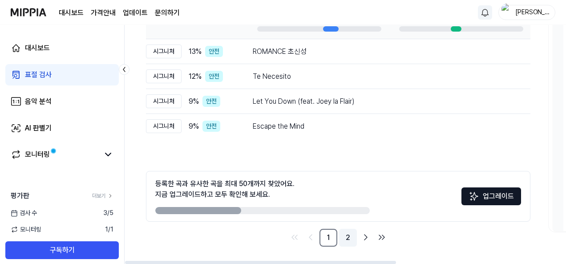
click at [344, 238] on link "2" at bounding box center [348, 238] width 18 height 18
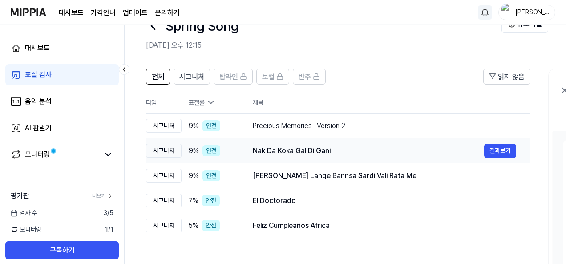
scroll to position [44, 0]
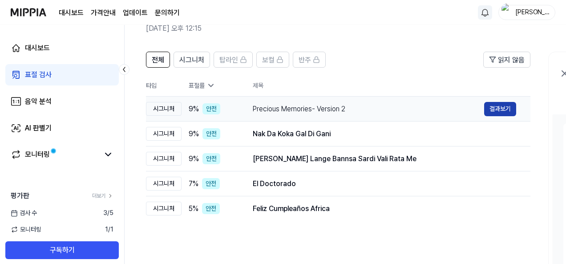
click at [505, 109] on button "결과보기" at bounding box center [500, 109] width 32 height 14
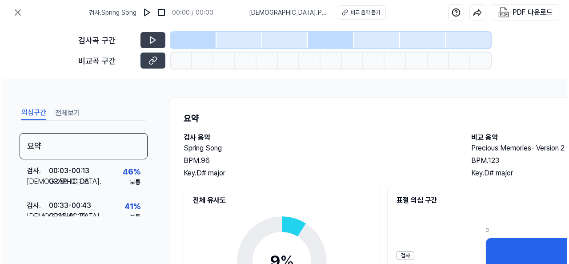
scroll to position [0, 0]
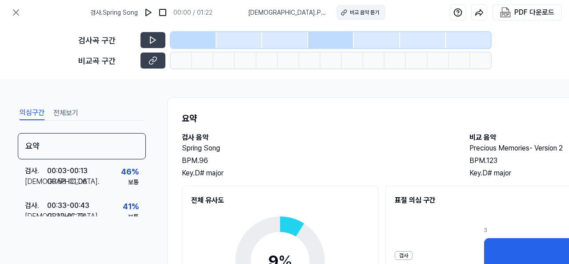
click at [358, 7] on button "비교 음악 듣기" at bounding box center [361, 12] width 48 height 14
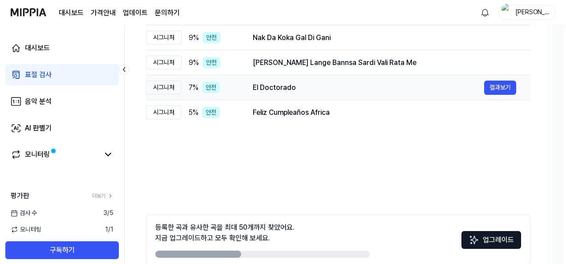
scroll to position [184, 0]
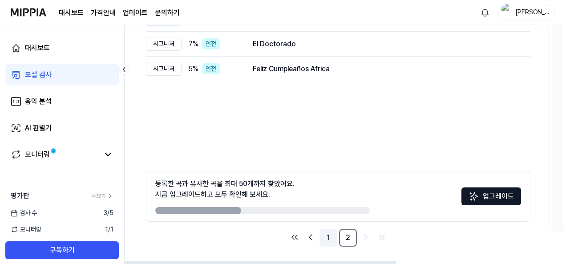
click at [325, 239] on link "1" at bounding box center [328, 238] width 18 height 18
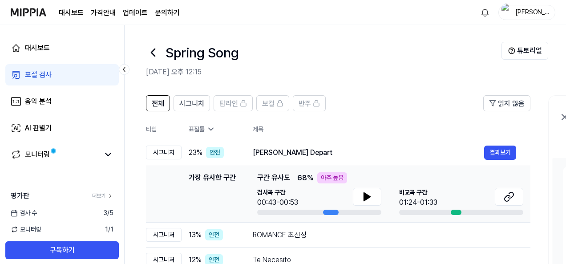
scroll to position [0, 0]
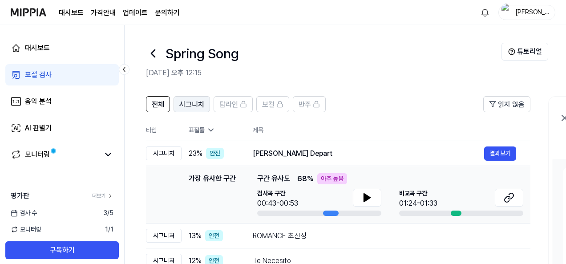
click at [195, 105] on span "시그니처" at bounding box center [191, 104] width 25 height 11
click at [160, 99] on span "전체" at bounding box center [158, 104] width 12 height 11
click at [38, 152] on div "모니터링" at bounding box center [37, 154] width 25 height 11
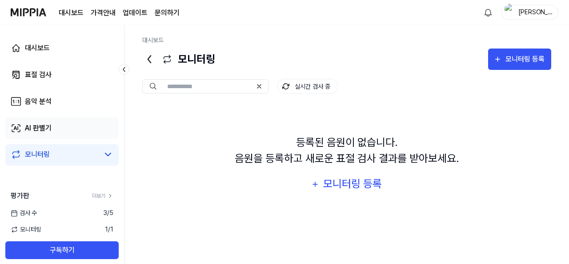
click at [42, 129] on div "AI 판별기" at bounding box center [38, 128] width 27 height 11
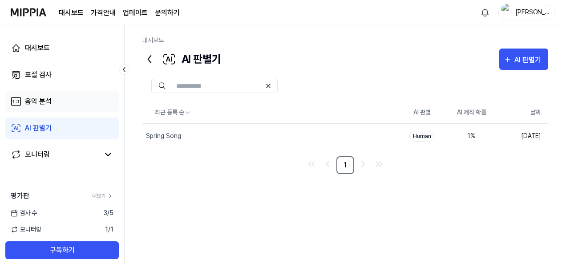
click at [42, 101] on div "음악 분석" at bounding box center [38, 101] width 27 height 11
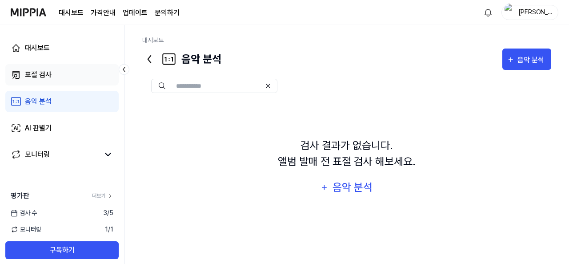
click at [57, 74] on link "표절 검사" at bounding box center [61, 74] width 113 height 21
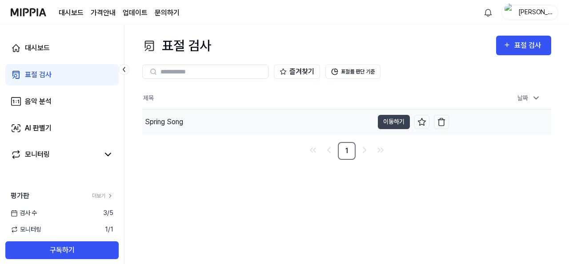
click at [170, 122] on div "Spring Song" at bounding box center [164, 122] width 38 height 11
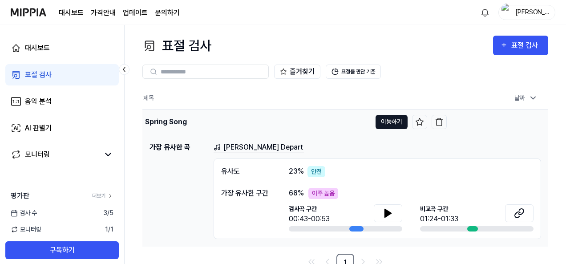
click at [400, 123] on button "이동하기" at bounding box center [391, 122] width 32 height 14
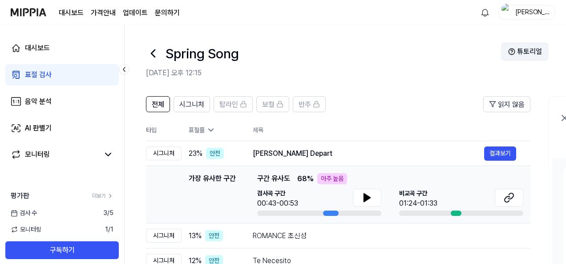
click at [532, 51] on button "튜토리얼" at bounding box center [524, 52] width 47 height 18
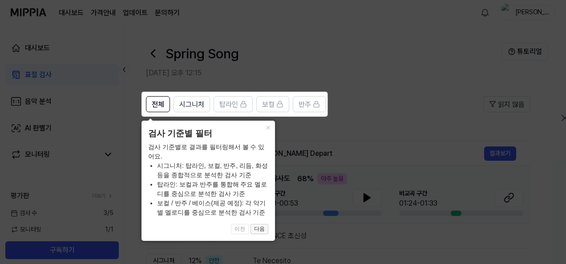
click at [266, 230] on button "다음" at bounding box center [259, 229] width 18 height 11
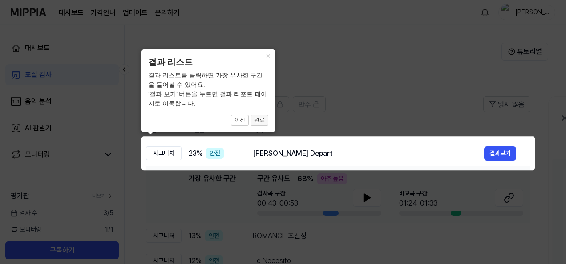
click at [262, 121] on button "완료" at bounding box center [259, 120] width 18 height 11
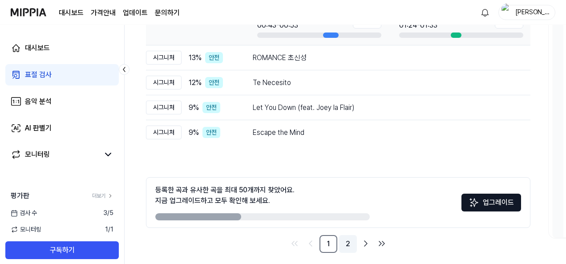
click at [351, 246] on link "2" at bounding box center [348, 244] width 18 height 18
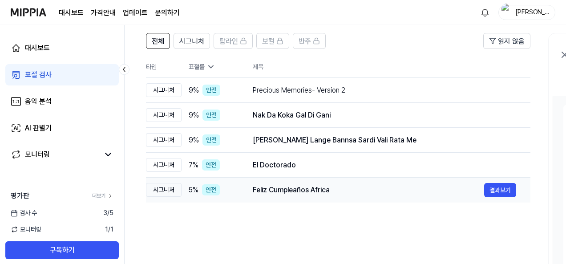
scroll to position [32, 0]
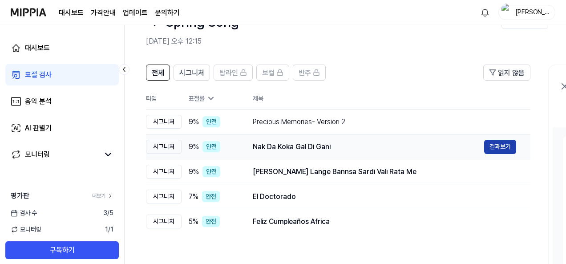
click at [490, 145] on button "결과보기" at bounding box center [500, 147] width 32 height 14
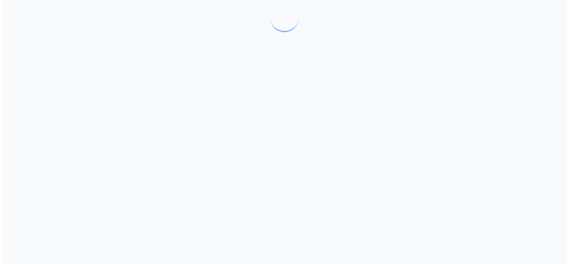
scroll to position [0, 0]
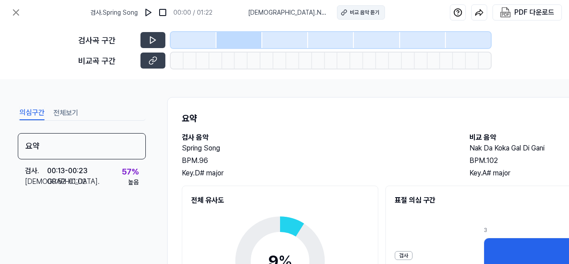
click at [344, 14] on icon at bounding box center [344, 12] width 6 height 6
click at [15, 7] on icon at bounding box center [16, 12] width 11 height 11
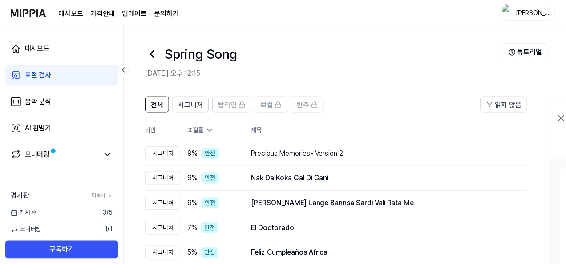
scroll to position [32, 0]
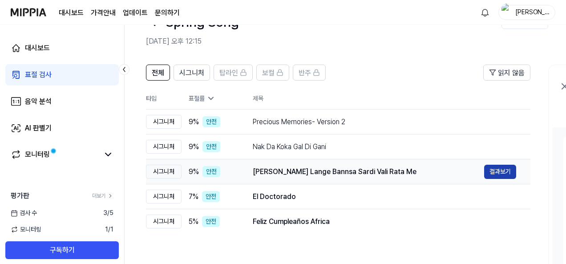
click at [508, 169] on button "결과보기" at bounding box center [500, 172] width 32 height 14
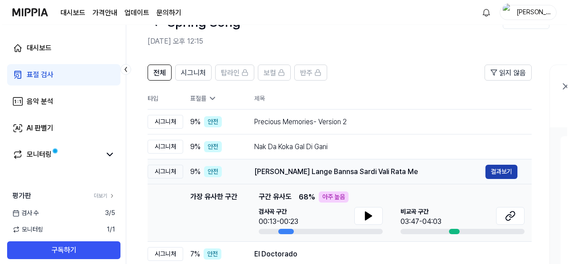
scroll to position [0, 0]
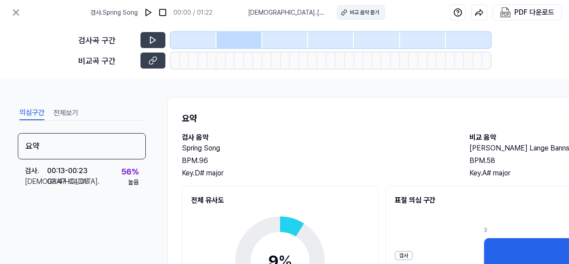
click at [371, 11] on div "비교 음악 듣기" at bounding box center [364, 12] width 29 height 8
click at [16, 11] on icon at bounding box center [15, 12] width 5 height 5
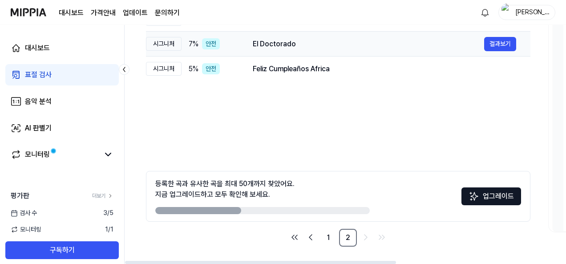
scroll to position [184, 0]
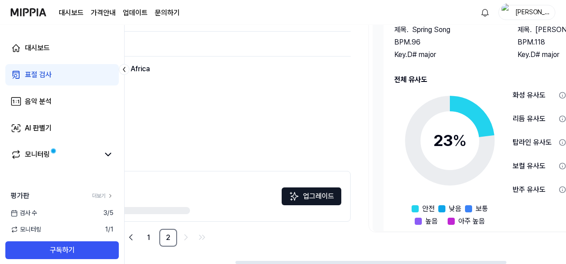
drag, startPoint x: 306, startPoint y: 177, endPoint x: 104, endPoint y: 170, distance: 202.1
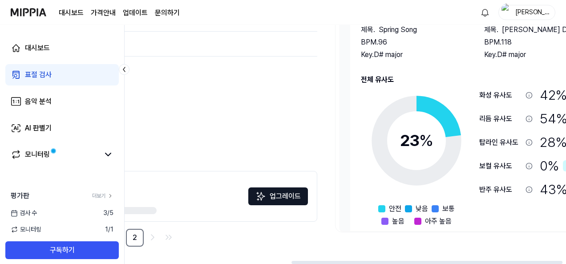
scroll to position [0, 276]
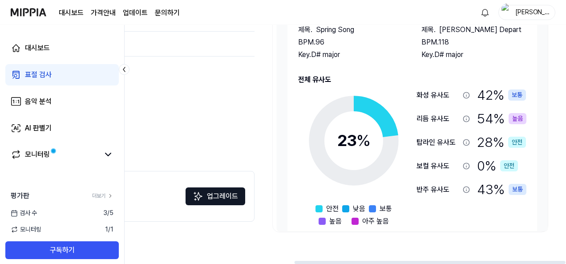
drag, startPoint x: 338, startPoint y: 116, endPoint x: 190, endPoint y: 117, distance: 148.6
click at [190, 117] on div "전체 시그니처 탑라인 보컬 반주 읽지 않음 전체 시그니처 탑라인 보컬 반주 타입 표절률 제목 표절률 읽지 않음 시그니처 9 % 안전 Preci…" at bounding box center [62, 79] width 384 height 335
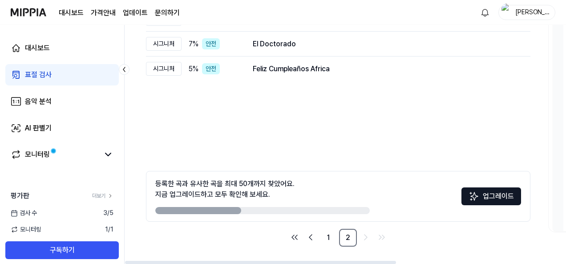
drag, startPoint x: 194, startPoint y: 110, endPoint x: 533, endPoint y: 121, distance: 339.6
click at [542, 114] on div "전체 시그니처 탑라인 보컬 반주 읽지 않음 전체 시그니처 탑라인 보컬 반주 타입 표절률 제목 표절률 읽지 않음 시그니처 9 % 안전 Preci…" at bounding box center [483, 83] width 717 height 361
drag, startPoint x: 154, startPoint y: 181, endPoint x: 224, endPoint y: 184, distance: 70.3
click at [231, 183] on div "등록한 곡과 유사한 곡을 최대 50개까지 찾았어요. 지금 업그레이드하고 모두 확인해 보세요. 업그레이드" at bounding box center [338, 196] width 384 height 51
click at [154, 181] on div "등록한 곡과 유사한 곡을 최대 50개까지 찾았어요. 지금 업그레이드하고 모두 확인해 보세요. 업그레이드" at bounding box center [338, 196] width 384 height 51
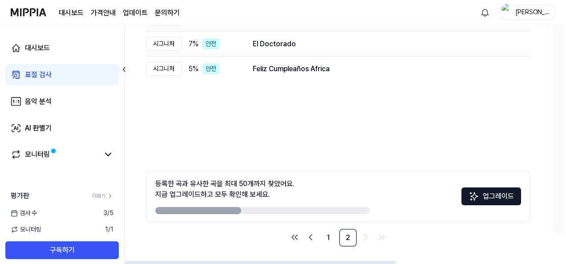
drag, startPoint x: 157, startPoint y: 184, endPoint x: 272, endPoint y: 178, distance: 114.9
click at [272, 180] on div "등록한 곡과 유사한 곡을 최대 50개까지 찾았어요. 지금 업그레이드하고 모두 확인해 보세요." at bounding box center [224, 188] width 139 height 21
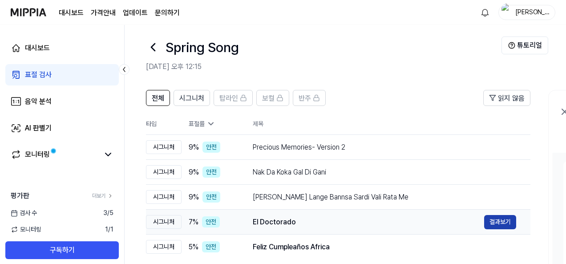
click at [500, 218] on button "결과보기" at bounding box center [500, 222] width 32 height 14
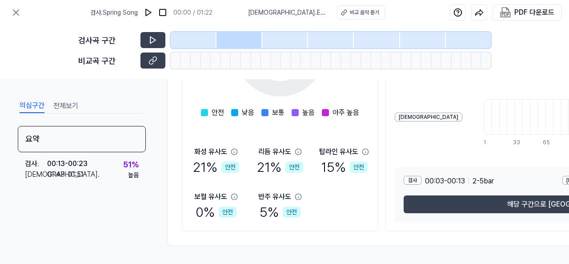
scroll to position [0, 0]
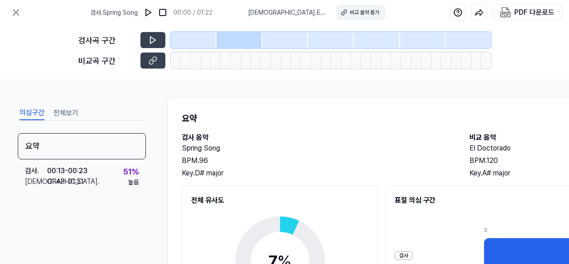
click at [359, 10] on div "비교 음악 듣기" at bounding box center [364, 12] width 29 height 8
click at [11, 8] on icon at bounding box center [16, 12] width 11 height 11
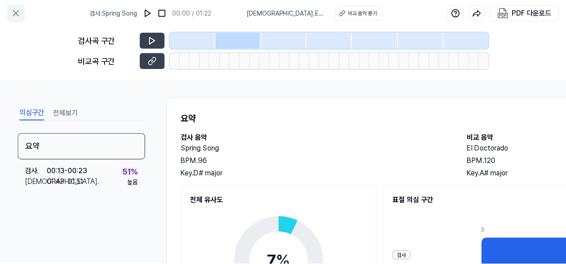
scroll to position [6, 0]
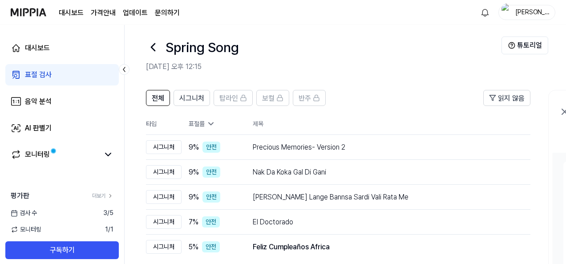
click at [27, 15] on img at bounding box center [29, 12] width 36 height 24
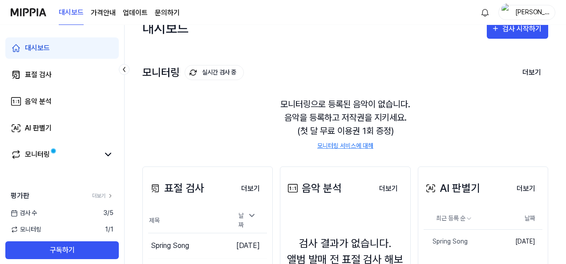
scroll to position [0, 0]
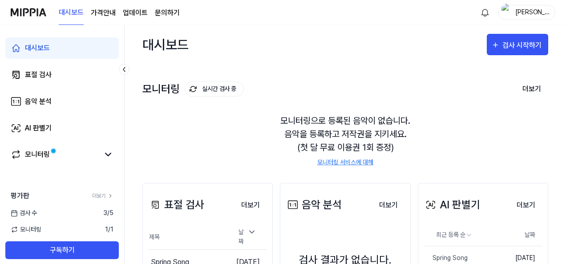
click at [158, 9] on link "문의하기" at bounding box center [167, 13] width 25 height 11
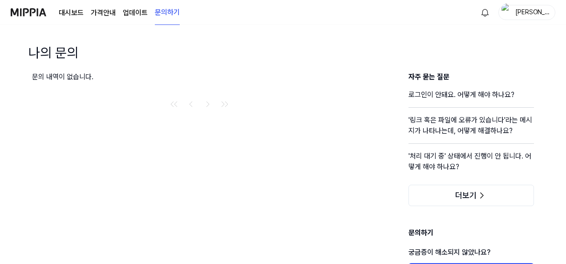
click at [84, 76] on div "문의 내역이 없습니다." at bounding box center [199, 77] width 335 height 11
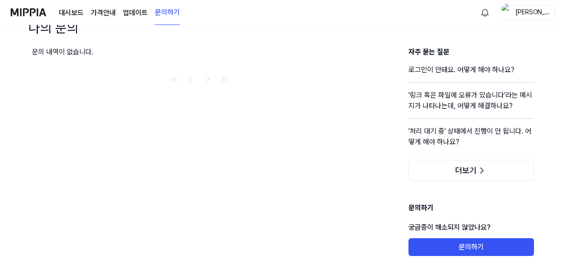
scroll to position [55, 0]
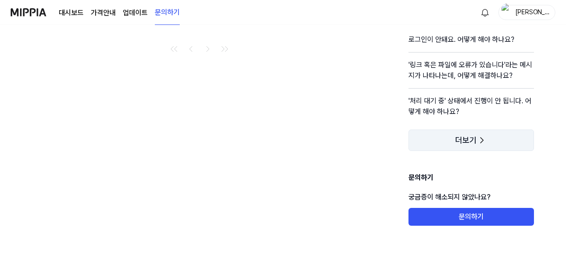
click at [473, 143] on span "더보기" at bounding box center [465, 140] width 21 height 9
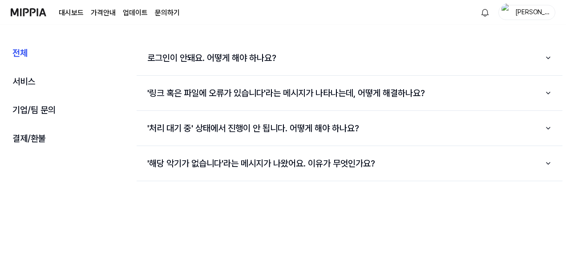
scroll to position [0, 0]
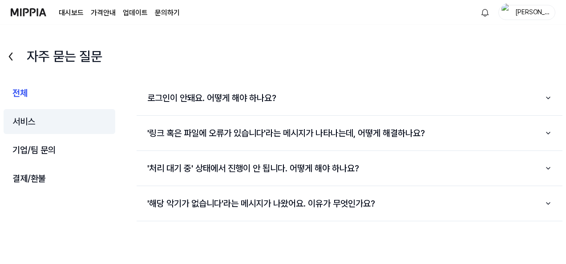
click at [42, 121] on button "서비스" at bounding box center [60, 121] width 112 height 25
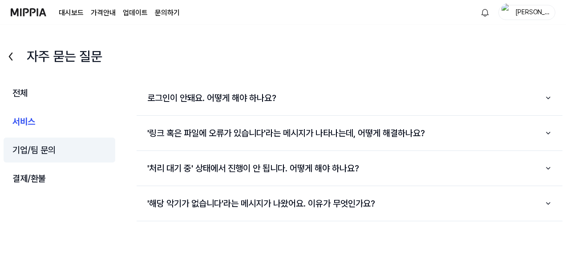
click at [43, 150] on button "기업/팀 문의" at bounding box center [60, 149] width 112 height 25
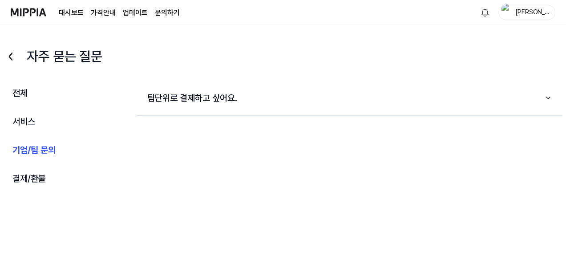
click at [36, 164] on div "전체 서비스 기업/팀 문의 결제/환불" at bounding box center [60, 210] width 112 height 258
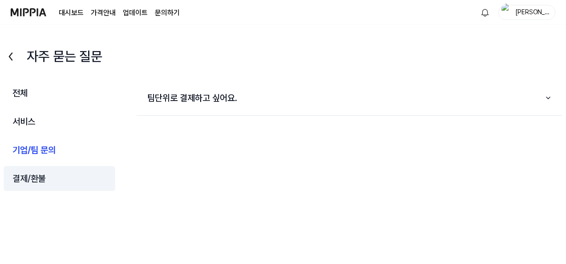
click at [31, 178] on button "결제/환불" at bounding box center [60, 178] width 112 height 25
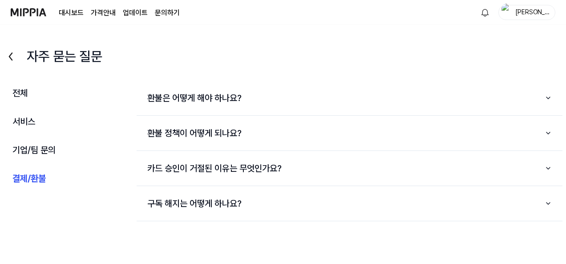
click at [23, 68] on div "자주 묻는 질문 전체 서비스 기업/팀 문의 결제/환불 전체 서비스 기업/팀 문의 결제/환불 환불은 어떻게 해야 하나요? 환불 정책이 어떻게 되…" at bounding box center [283, 196] width 566 height 314
click at [16, 62] on icon at bounding box center [11, 56] width 14 height 14
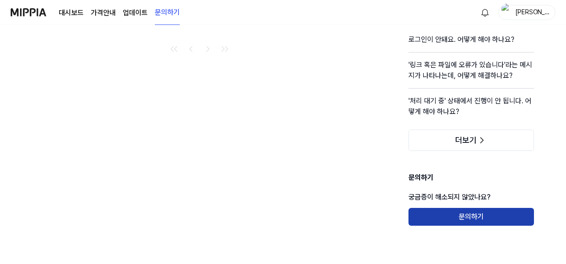
click at [433, 215] on button "문의하기" at bounding box center [470, 217] width 125 height 18
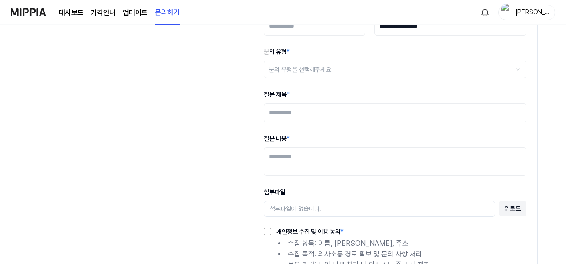
scroll to position [0, 0]
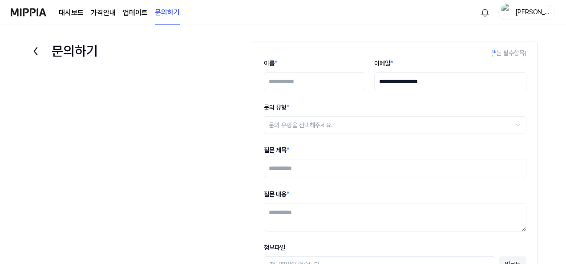
click at [29, 9] on img at bounding box center [29, 12] width 36 height 24
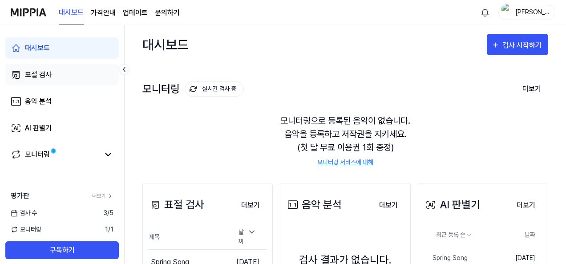
click at [80, 79] on link "표절 검사" at bounding box center [61, 74] width 113 height 21
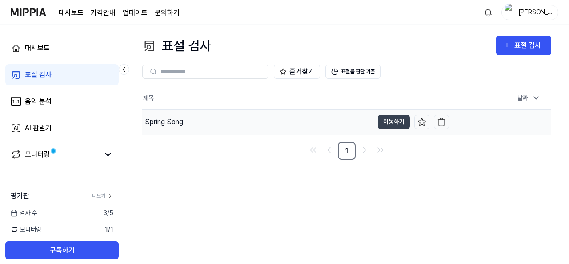
click at [206, 121] on div "Spring Song" at bounding box center [257, 121] width 231 height 25
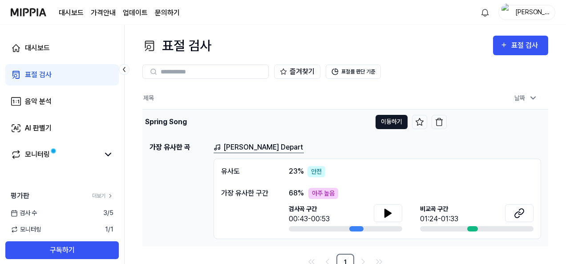
click at [381, 120] on button "이동하기" at bounding box center [391, 122] width 32 height 14
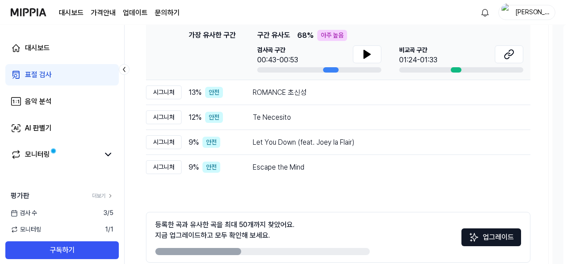
scroll to position [184, 0]
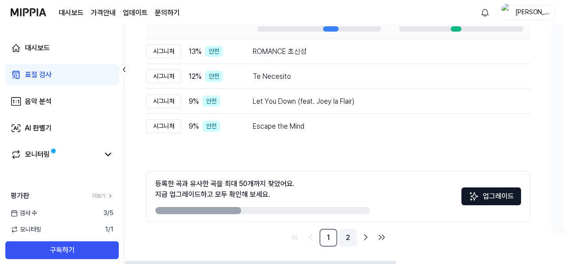
click at [343, 238] on link "2" at bounding box center [348, 238] width 18 height 18
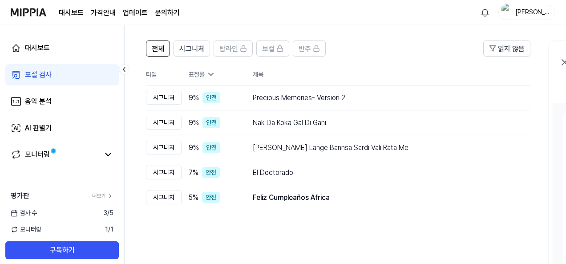
scroll to position [38, 0]
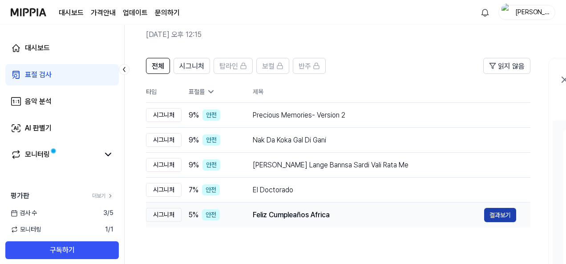
click at [503, 217] on button "결과보기" at bounding box center [500, 215] width 32 height 14
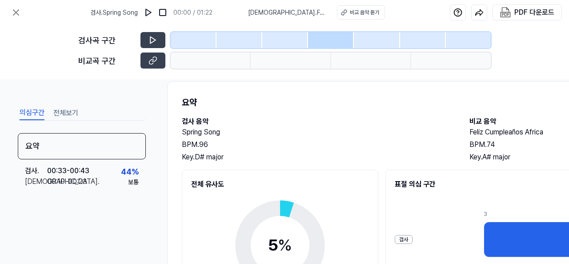
scroll to position [0, 0]
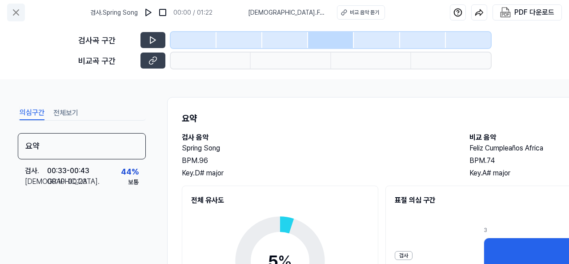
click at [16, 14] on icon at bounding box center [16, 12] width 11 height 11
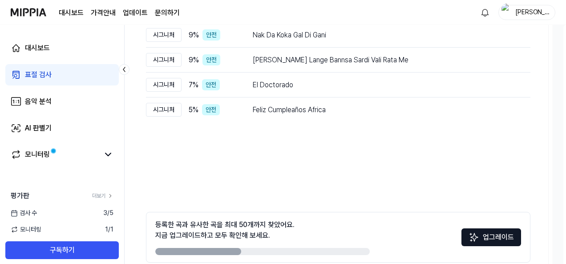
scroll to position [172, 0]
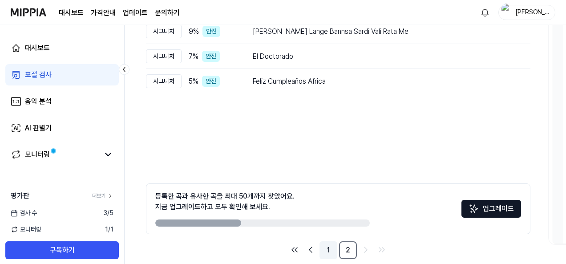
click at [333, 251] on link "1" at bounding box center [328, 250] width 18 height 18
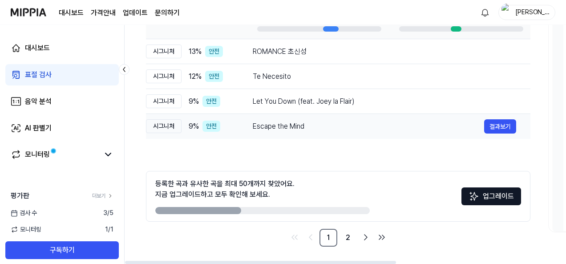
scroll to position [51, 0]
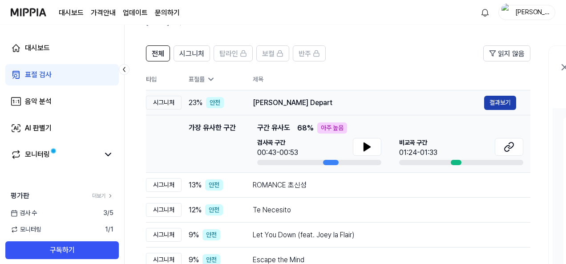
click at [494, 99] on button "결과보기" at bounding box center [500, 103] width 32 height 14
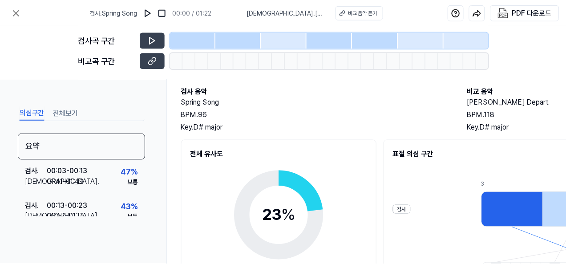
scroll to position [0, 0]
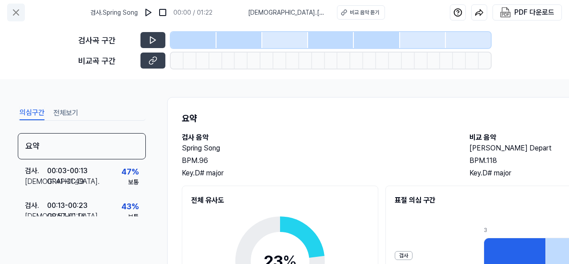
click at [9, 12] on button at bounding box center [16, 13] width 18 height 18
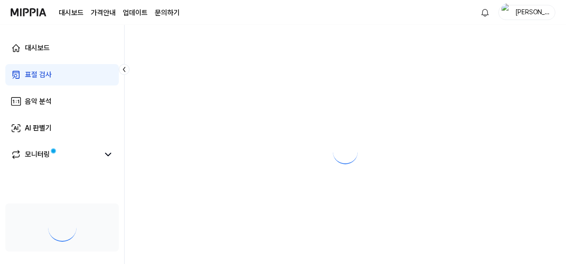
click at [167, 11] on link "문의하기" at bounding box center [167, 13] width 25 height 11
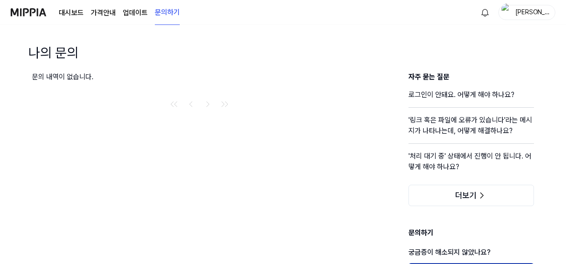
scroll to position [55, 0]
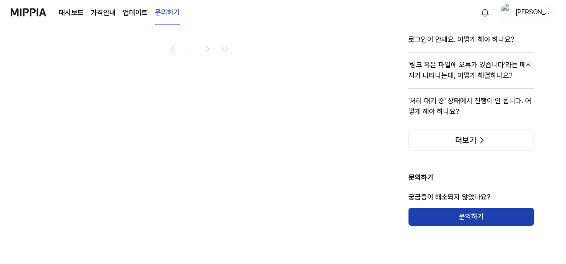
click at [484, 216] on button "문의하기" at bounding box center [470, 217] width 125 height 18
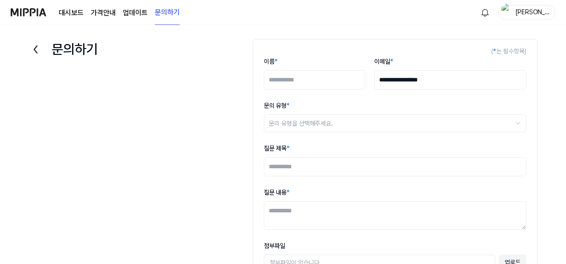
scroll to position [0, 0]
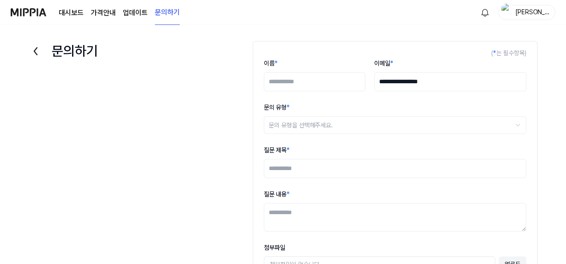
click at [70, 12] on link "대시보드" at bounding box center [71, 13] width 25 height 11
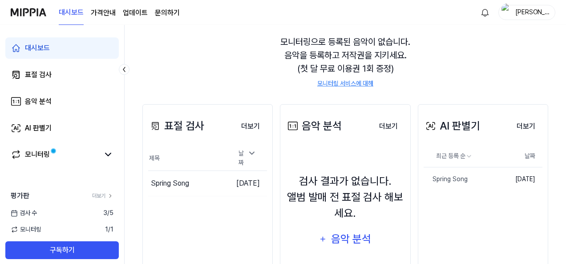
scroll to position [121, 0]
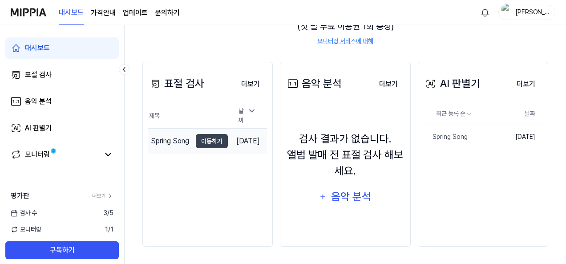
click at [166, 137] on div "Spring Song" at bounding box center [170, 141] width 38 height 11
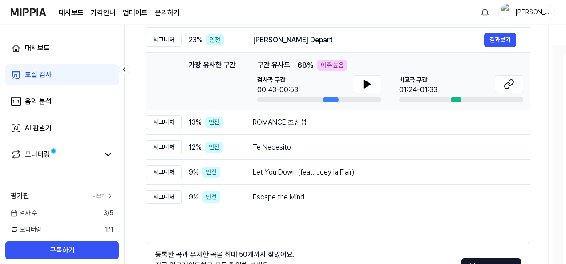
scroll to position [95, 0]
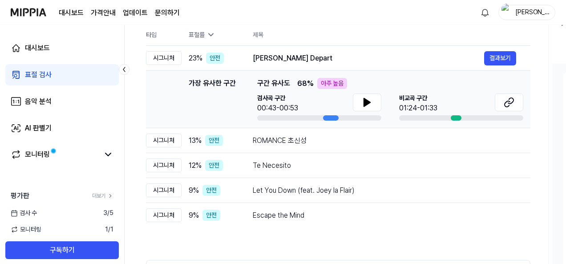
click at [157, 8] on link "문의하기" at bounding box center [167, 13] width 25 height 11
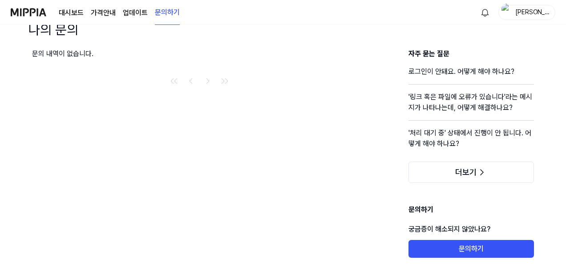
scroll to position [55, 0]
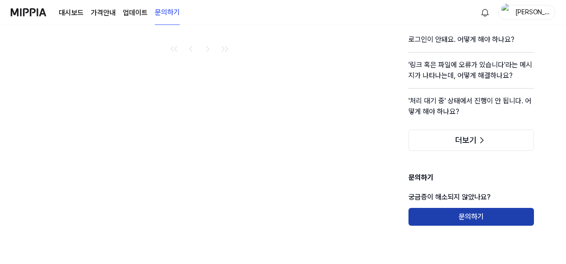
click at [494, 219] on button "문의하기" at bounding box center [470, 217] width 125 height 18
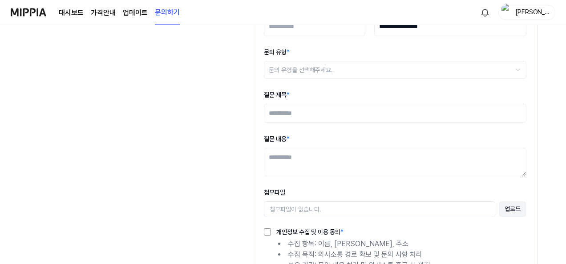
scroll to position [0, 0]
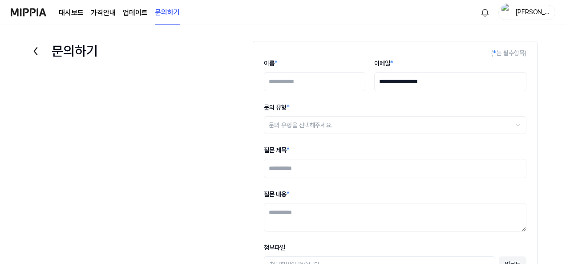
click at [283, 82] on input "이름 *" at bounding box center [314, 81] width 101 height 19
type input "*"
type input "*****"
click at [307, 127] on html "**********" at bounding box center [283, 132] width 566 height 264
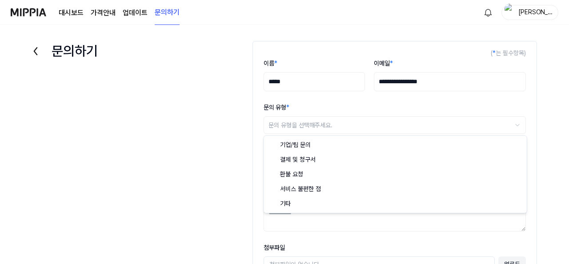
select select "***"
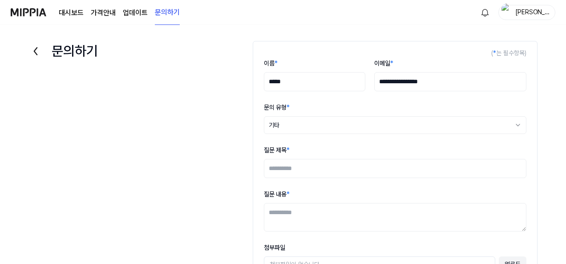
click at [305, 219] on textarea "질문 내용 *" at bounding box center [395, 217] width 262 height 28
paste textarea "**********"
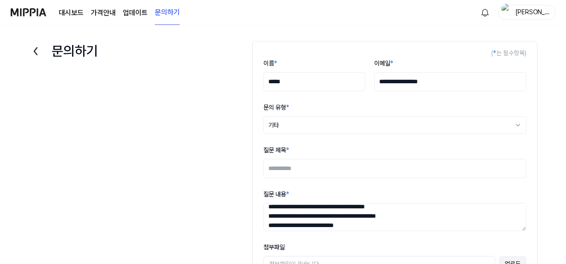
scroll to position [28, 0]
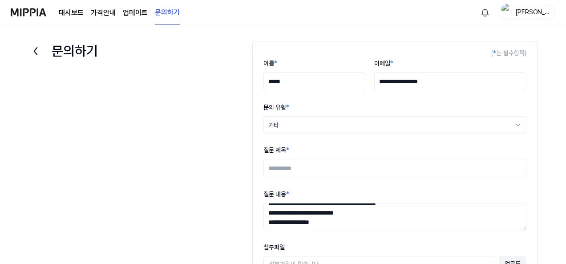
click at [460, 204] on textarea "**********" at bounding box center [394, 217] width 263 height 28
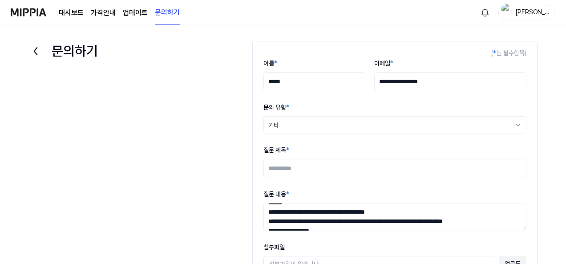
scroll to position [0, 0]
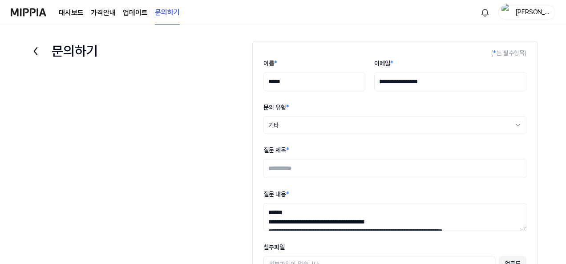
click at [444, 223] on textarea "**********" at bounding box center [394, 217] width 263 height 28
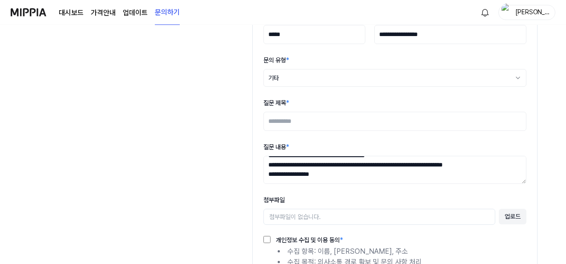
scroll to position [89, 0]
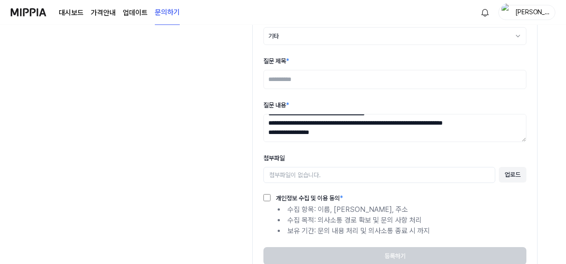
type textarea "**********"
click at [272, 195] on label "개인정보 수집 및 이용 동의 *" at bounding box center [306, 198] width 73 height 6
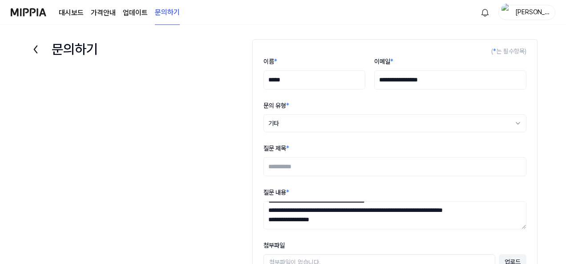
scroll to position [0, 0]
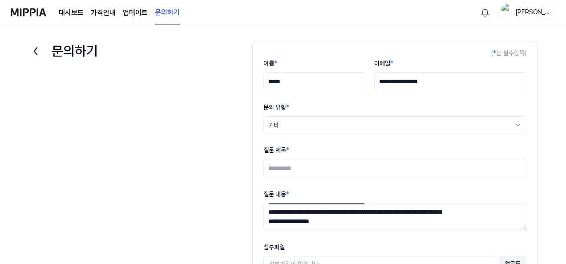
click at [319, 166] on input "질문 제목 *" at bounding box center [394, 168] width 263 height 19
type input "*"
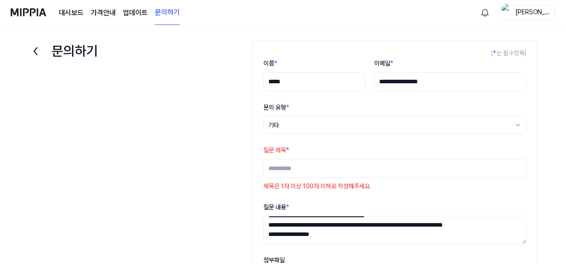
type input "*"
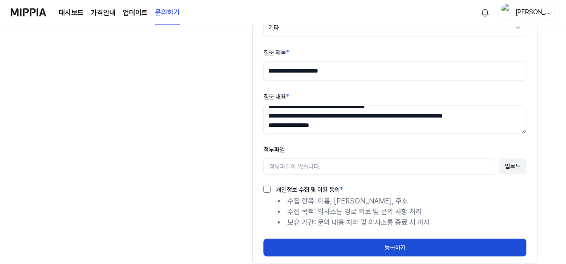
scroll to position [28, 0]
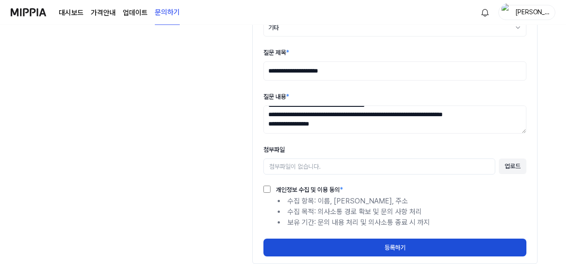
click at [294, 69] on input "**********" at bounding box center [394, 70] width 263 height 19
click at [355, 117] on textarea "**********" at bounding box center [394, 119] width 263 height 28
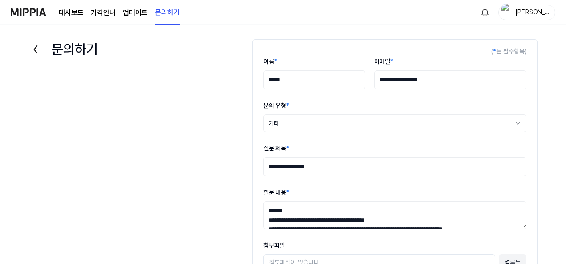
scroll to position [0, 0]
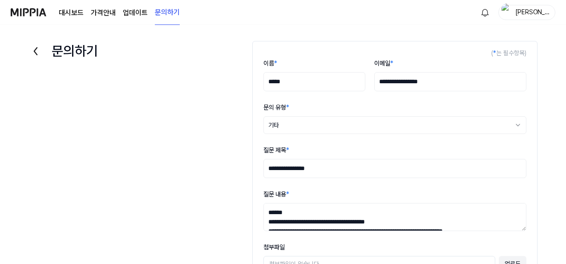
click at [286, 165] on input "**********" at bounding box center [394, 168] width 263 height 19
type input "**********"
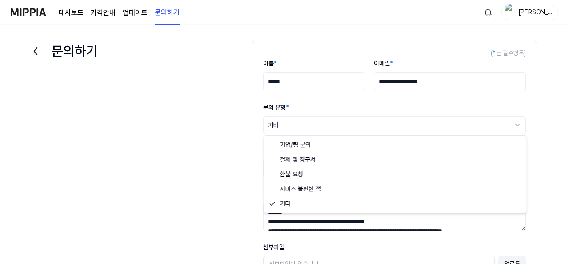
click at [347, 125] on html "**********" at bounding box center [284, 132] width 569 height 264
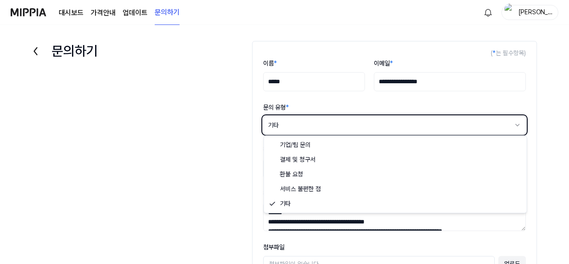
click at [347, 125] on html "**********" at bounding box center [284, 132] width 569 height 264
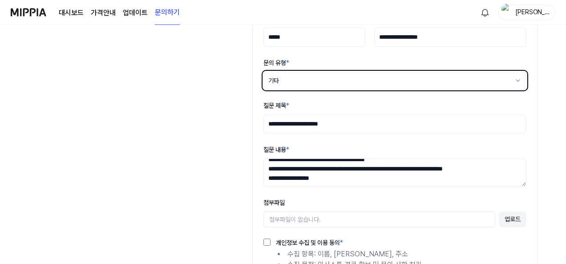
scroll to position [28, 0]
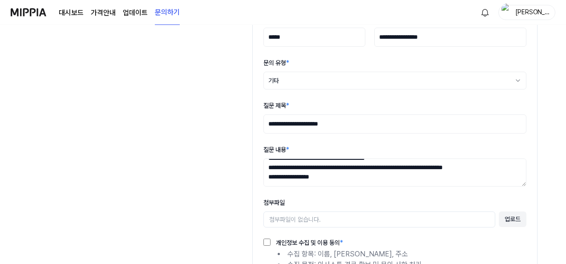
click at [372, 161] on textarea "**********" at bounding box center [394, 172] width 263 height 28
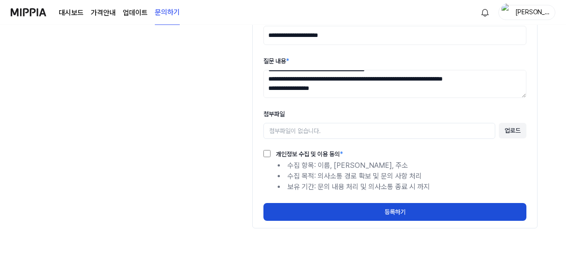
scroll to position [133, 0]
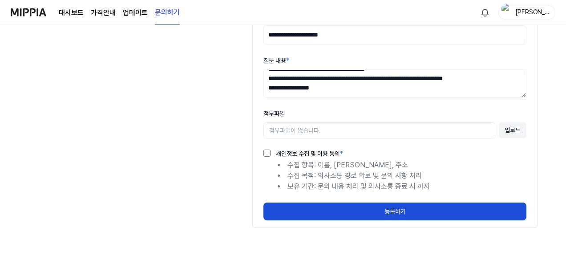
click at [379, 220] on form "**********" at bounding box center [394, 67] width 285 height 320
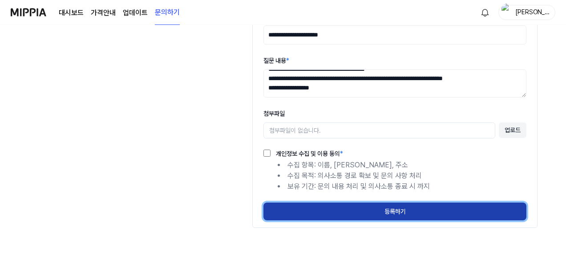
click at [380, 210] on button "등록하기" at bounding box center [394, 211] width 263 height 18
select select
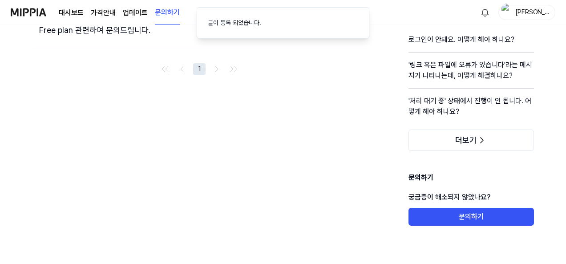
scroll to position [0, 0]
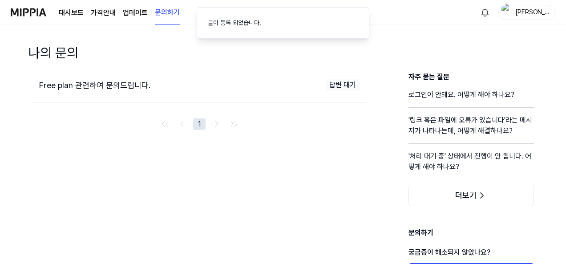
click at [326, 184] on div "Free plan 관련하여 문의드립니다. 답변 대기 1" at bounding box center [199, 176] width 335 height 209
click at [91, 81] on span "Free plan 관련하여 문의드립니다." at bounding box center [94, 85] width 111 height 9
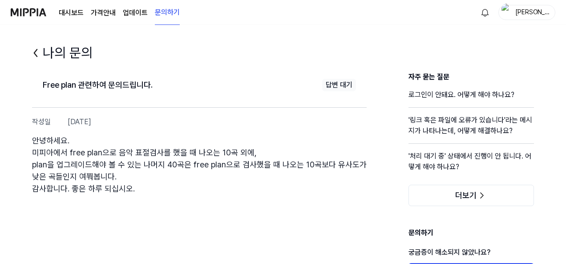
click at [60, 11] on link "대시보드" at bounding box center [71, 13] width 25 height 11
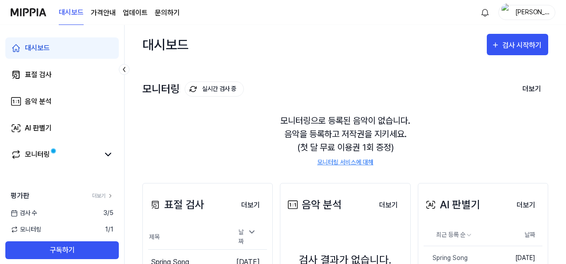
scroll to position [121, 0]
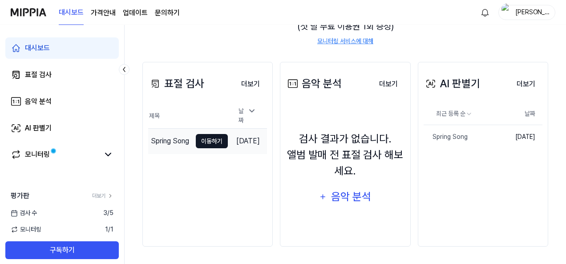
click at [196, 134] on button "이동하기" at bounding box center [212, 141] width 32 height 14
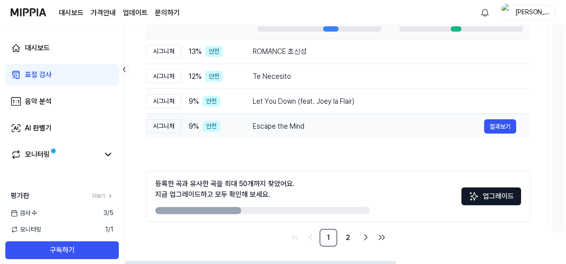
scroll to position [0, 0]
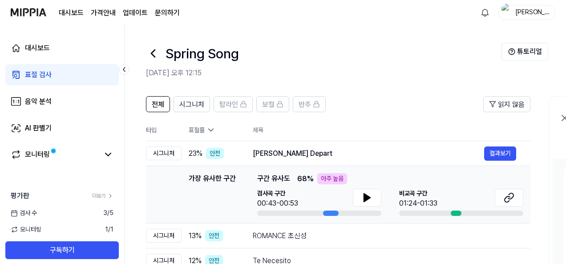
click at [169, 11] on link "문의하기" at bounding box center [167, 13] width 25 height 11
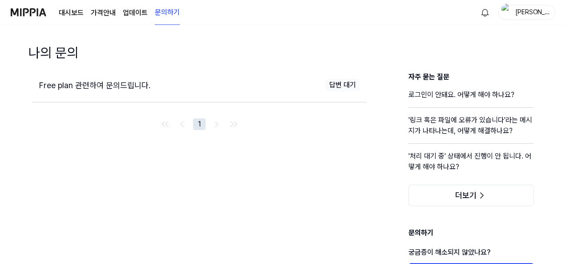
click at [135, 83] on span "Free plan 관련하여 문의드립니다." at bounding box center [94, 85] width 111 height 9
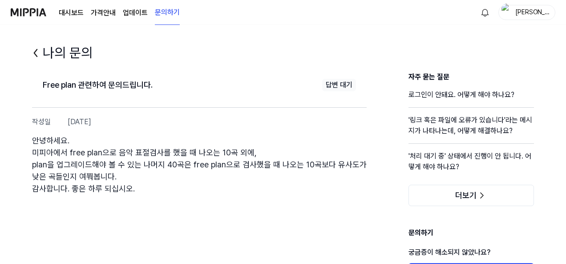
click at [20, 8] on img at bounding box center [29, 12] width 36 height 24
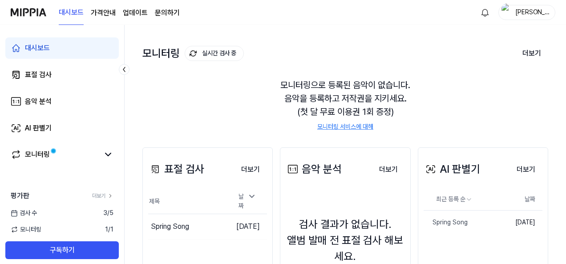
scroll to position [121, 0]
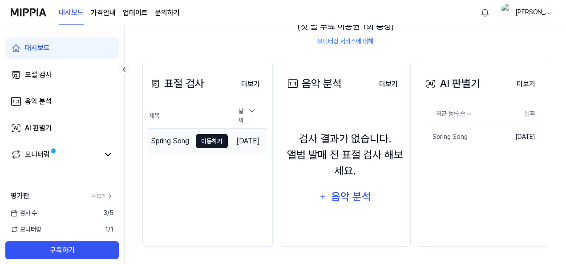
click at [196, 134] on button "이동하기" at bounding box center [212, 141] width 32 height 14
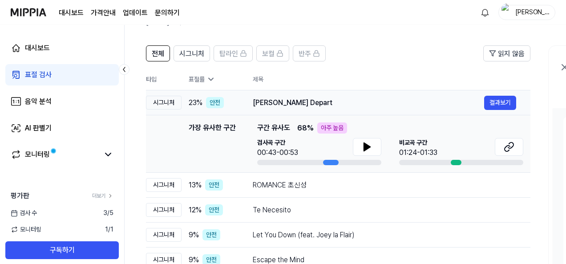
scroll to position [0, 0]
